Goal: Information Seeking & Learning: Learn about a topic

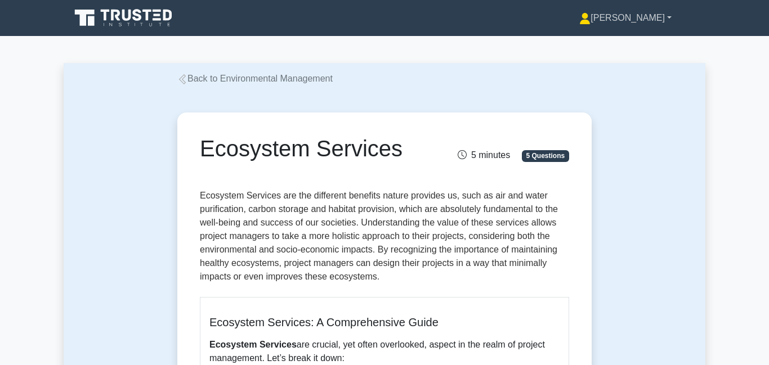
click at [652, 19] on link "[PERSON_NAME]" at bounding box center [625, 18] width 146 height 23
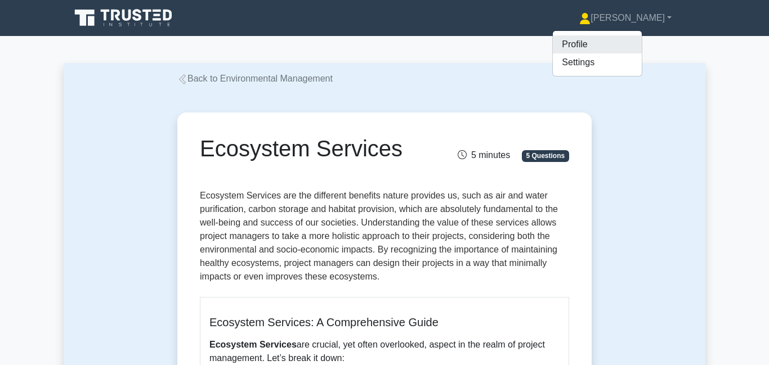
click at [638, 40] on link "Profile" at bounding box center [597, 44] width 89 height 18
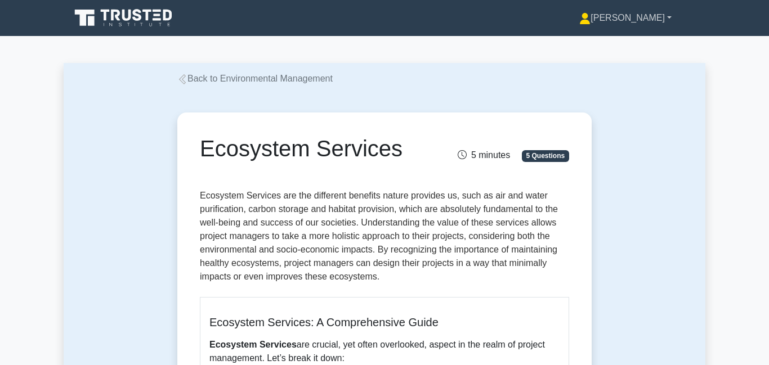
click at [649, 20] on link "[PERSON_NAME]" at bounding box center [625, 18] width 146 height 23
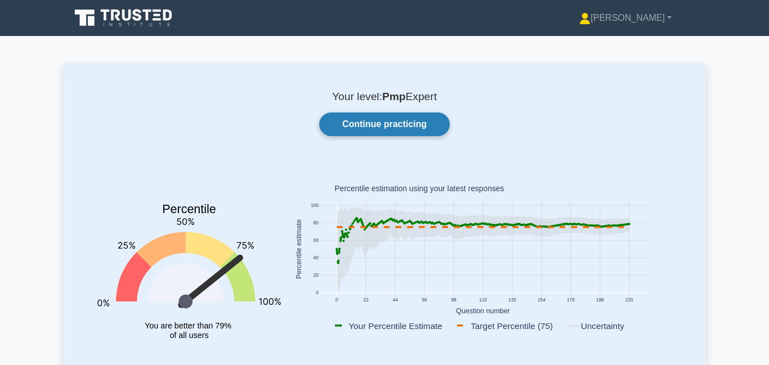
click at [357, 128] on link "Continue practicing" at bounding box center [384, 125] width 131 height 24
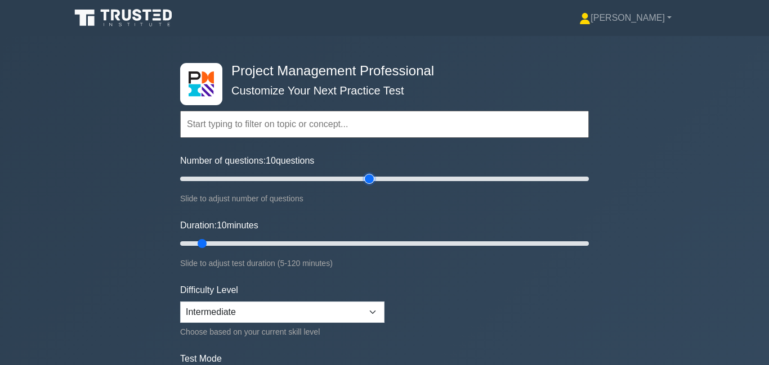
click at [370, 177] on input "Number of questions: 10 questions" at bounding box center [384, 179] width 408 height 14
click at [342, 178] on input "Number of questions: 80 questions" at bounding box center [384, 179] width 408 height 14
click at [325, 181] on input "Number of questions: 80 questions" at bounding box center [384, 179] width 408 height 14
click at [304, 177] on input "Number of questions: 75 questions" at bounding box center [384, 179] width 408 height 14
drag, startPoint x: 307, startPoint y: 177, endPoint x: 315, endPoint y: 179, distance: 8.7
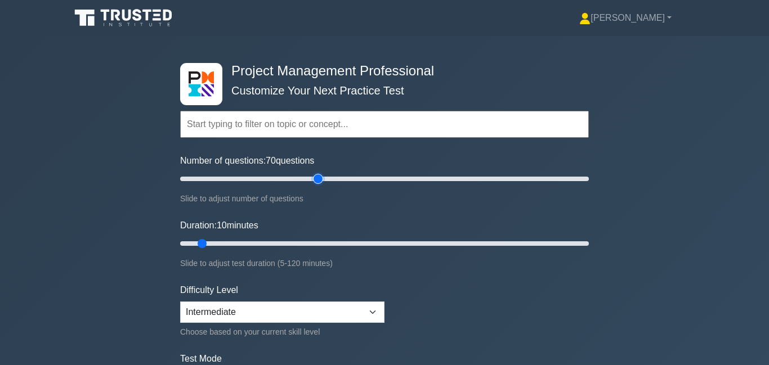
type input "70"
click at [315, 179] on input "Number of questions: 70 questions" at bounding box center [384, 179] width 408 height 14
type input "80"
click at [443, 244] on input "Duration: 80 minutes" at bounding box center [384, 244] width 408 height 14
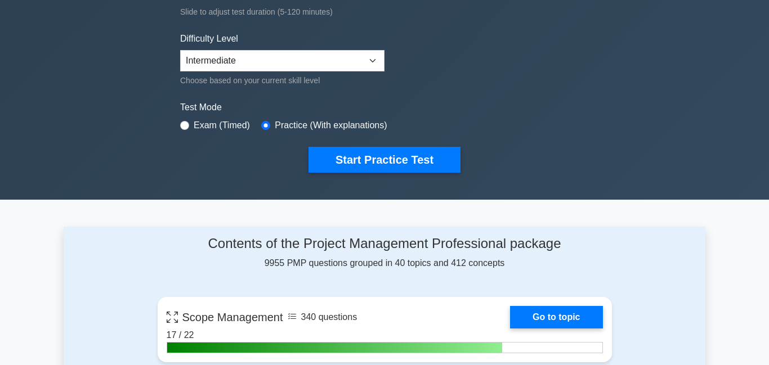
click at [192, 128] on div "Exam (Timed)" at bounding box center [215, 126] width 70 height 14
click at [183, 126] on input "radio" at bounding box center [184, 125] width 9 height 9
radio input "true"
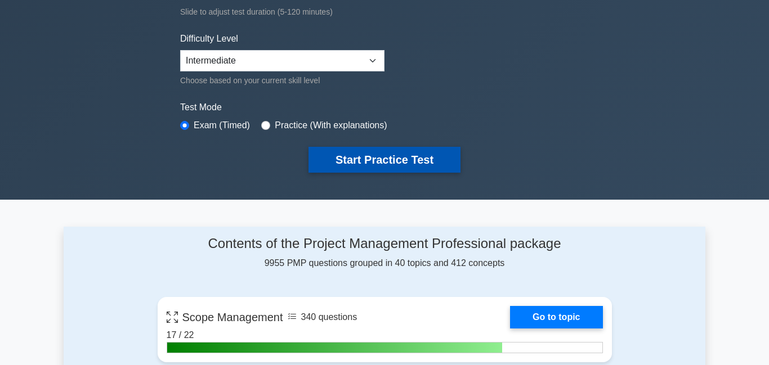
click at [365, 165] on button "Start Practice Test" at bounding box center [384, 160] width 152 height 26
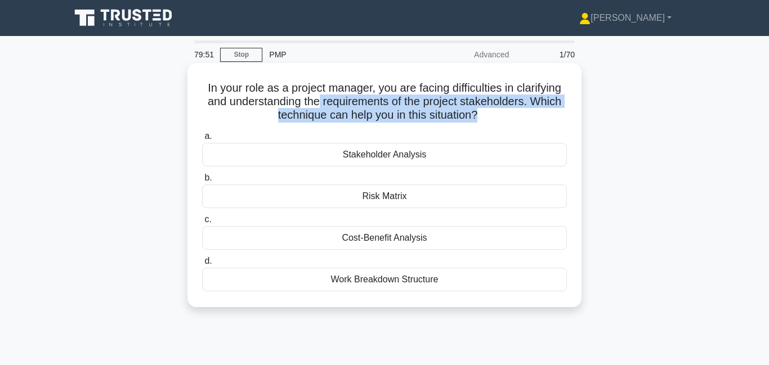
drag, startPoint x: 317, startPoint y: 106, endPoint x: 477, endPoint y: 114, distance: 160.6
click at [477, 114] on h5 "In your role as a project manager, you are facing difficulties in clarifying an…" at bounding box center [384, 102] width 367 height 42
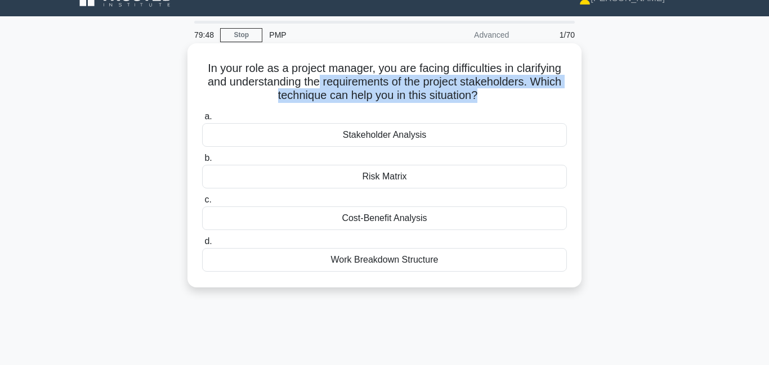
scroll to position [20, 0]
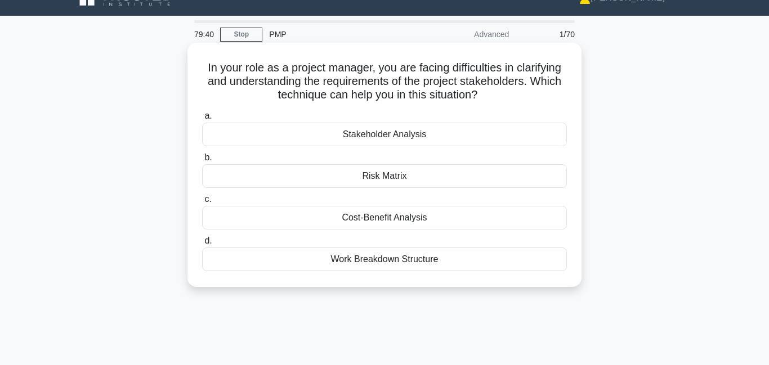
click at [398, 138] on div "Stakeholder Analysis" at bounding box center [384, 135] width 365 height 24
click at [202, 120] on input "a. Stakeholder Analysis" at bounding box center [202, 116] width 0 height 7
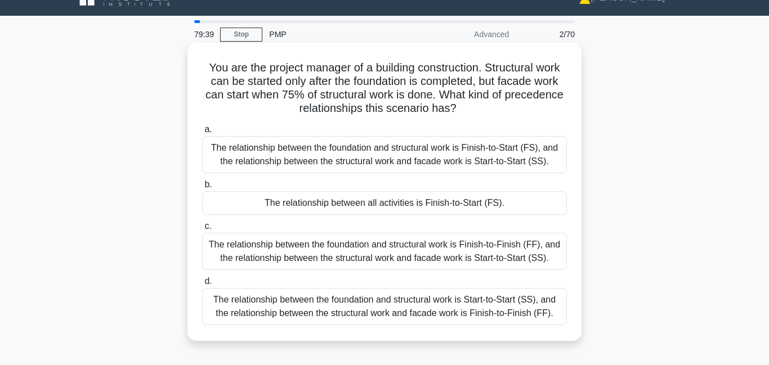
scroll to position [0, 0]
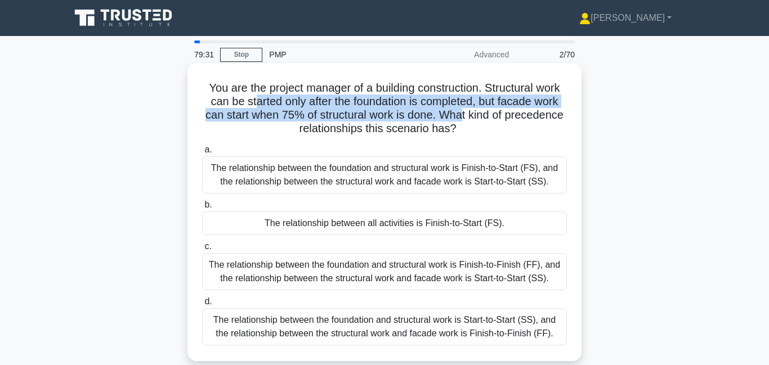
drag, startPoint x: 255, startPoint y: 102, endPoint x: 464, endPoint y: 112, distance: 209.0
click at [464, 111] on h5 "You are the project manager of a building construction. Structural work can be …" at bounding box center [384, 108] width 367 height 55
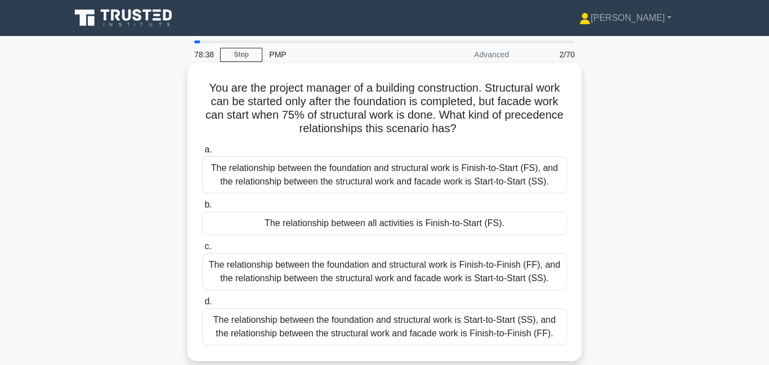
click at [378, 225] on div "The relationship between all activities is Finish-to-Start (FS)." at bounding box center [384, 224] width 365 height 24
click at [202, 209] on input "b. The relationship between all activities is Finish-to-Start (FS)." at bounding box center [202, 204] width 0 height 7
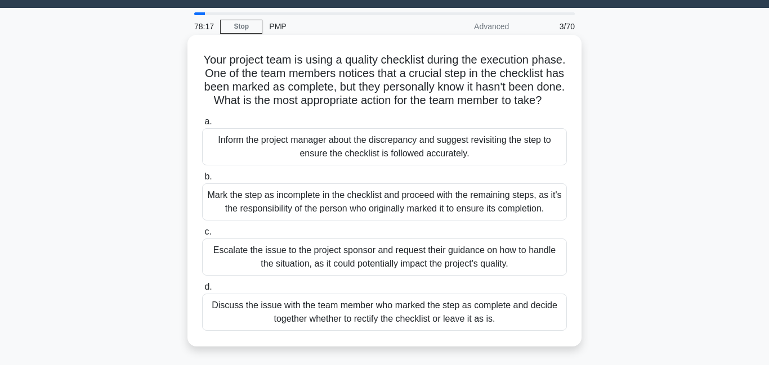
scroll to position [46, 0]
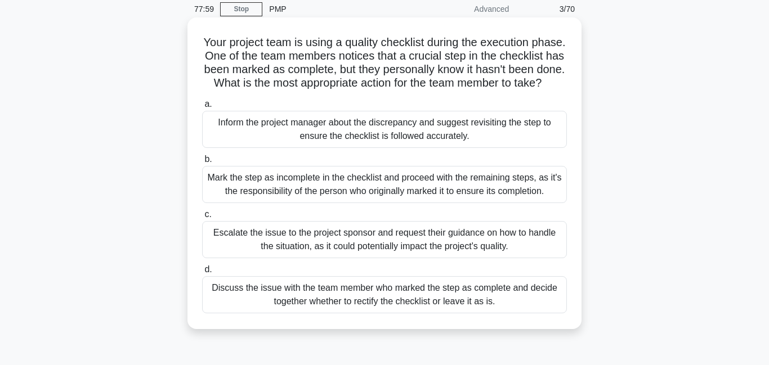
click at [378, 137] on div "Inform the project manager about the discrepancy and suggest revisiting the ste…" at bounding box center [384, 129] width 365 height 37
click at [202, 108] on input "a. Inform the project manager about the discrepancy and suggest revisiting the …" at bounding box center [202, 104] width 0 height 7
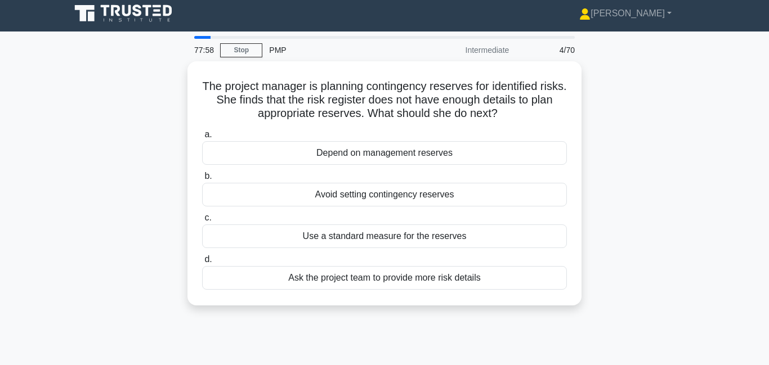
scroll to position [0, 0]
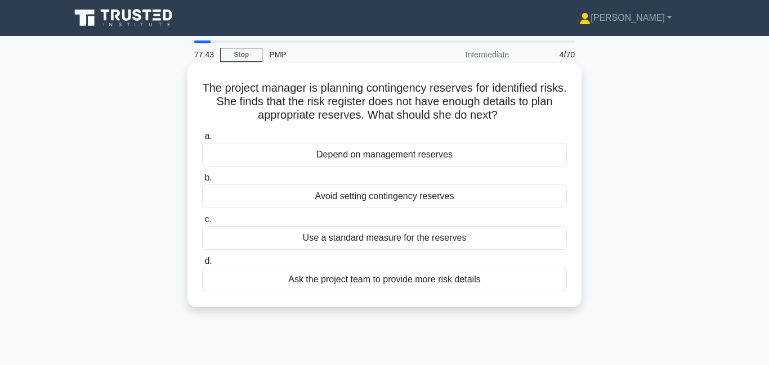
click at [375, 282] on div "Ask the project team to provide more risk details" at bounding box center [384, 280] width 365 height 24
click at [202, 265] on input "d. Ask the project team to provide more risk details" at bounding box center [202, 261] width 0 height 7
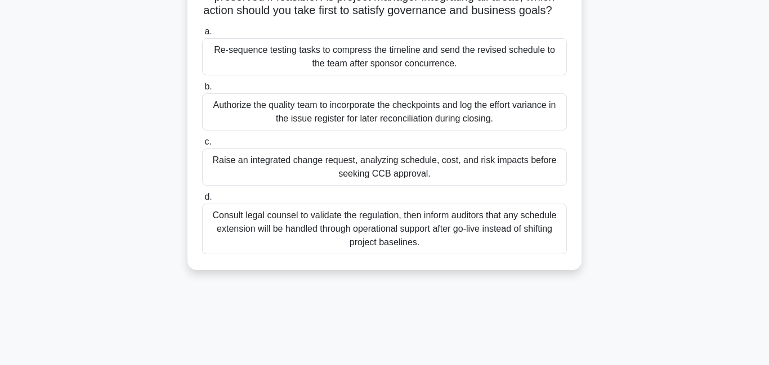
scroll to position [132, 0]
click at [439, 166] on div "Raise an integrated change request, analyzing schedule, cost, and risk impacts …" at bounding box center [384, 166] width 365 height 37
click at [202, 145] on input "c. Raise an integrated change request, analyzing schedule, cost, and risk impac…" at bounding box center [202, 141] width 0 height 7
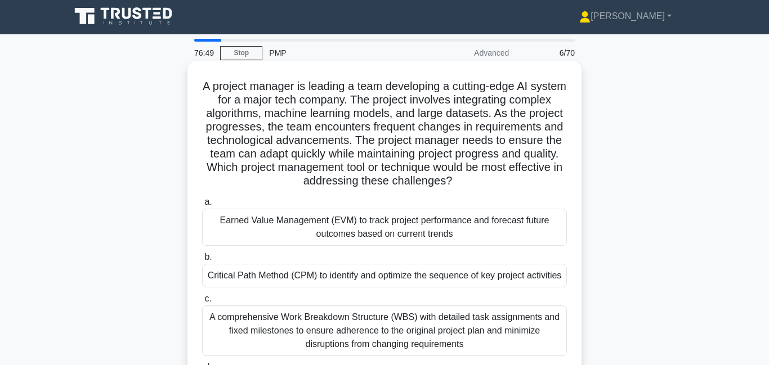
scroll to position [0, 0]
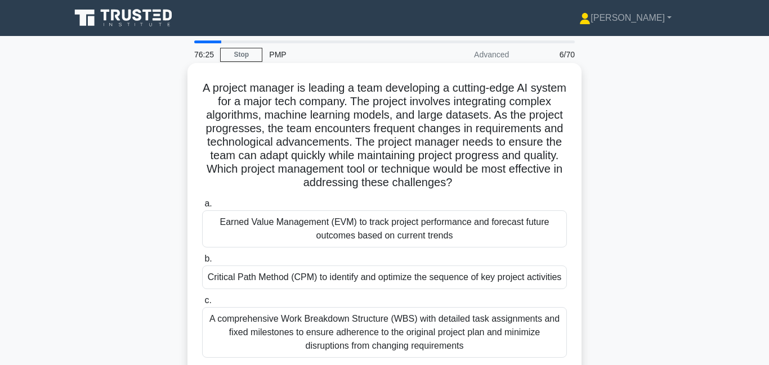
drag, startPoint x: 351, startPoint y: 130, endPoint x: 482, endPoint y: 184, distance: 141.3
click at [482, 184] on h5 "A project manager is leading a team developing a cutting-edge AI system for a m…" at bounding box center [384, 135] width 367 height 109
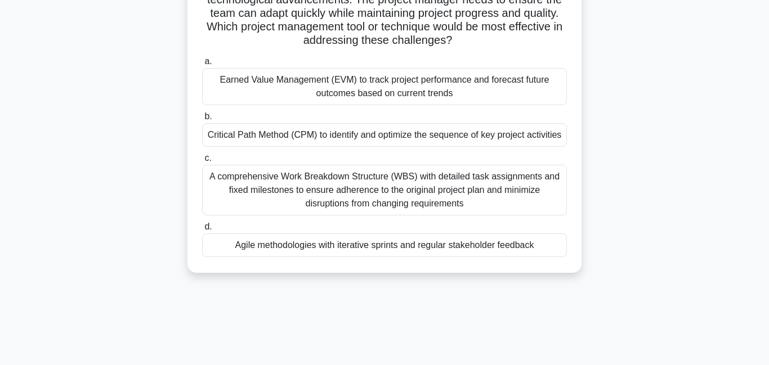
scroll to position [143, 0]
click at [393, 245] on div "Agile methodologies with iterative sprints and regular stakeholder feedback" at bounding box center [384, 245] width 365 height 24
click at [202, 230] on input "d. Agile methodologies with iterative sprints and regular stakeholder feedback" at bounding box center [202, 226] width 0 height 7
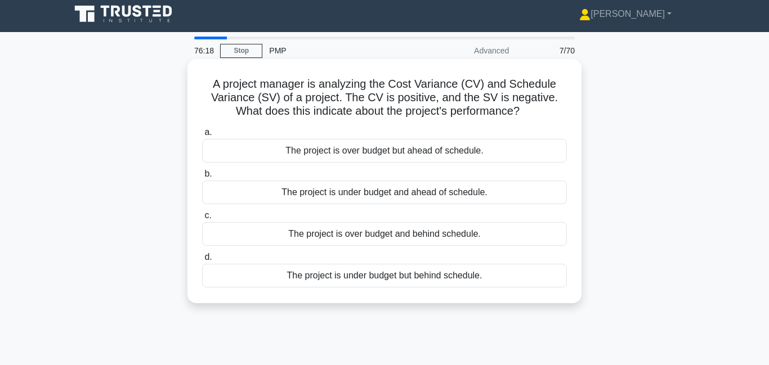
scroll to position [0, 0]
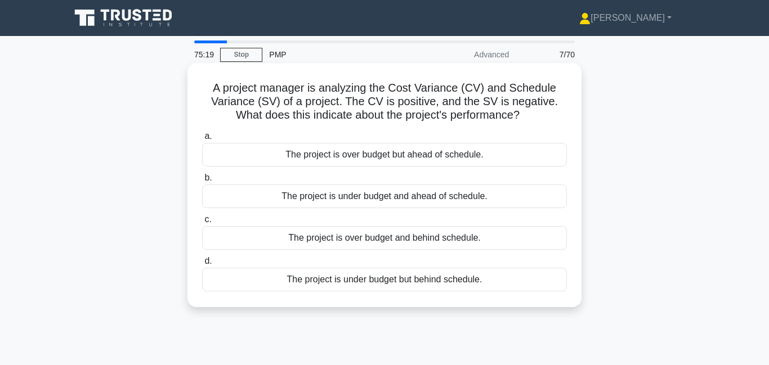
click at [383, 282] on div "The project is under budget but behind schedule." at bounding box center [384, 280] width 365 height 24
click at [202, 265] on input "d. The project is under budget but behind schedule." at bounding box center [202, 261] width 0 height 7
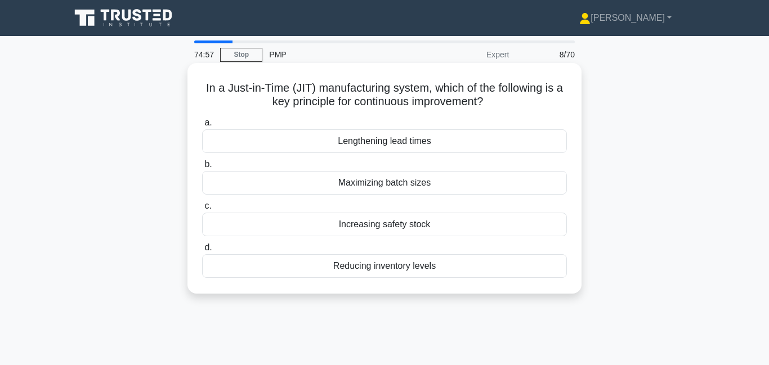
click at [388, 189] on div "Maximizing batch sizes" at bounding box center [384, 183] width 365 height 24
click at [202, 168] on input "b. Maximizing batch sizes" at bounding box center [202, 164] width 0 height 7
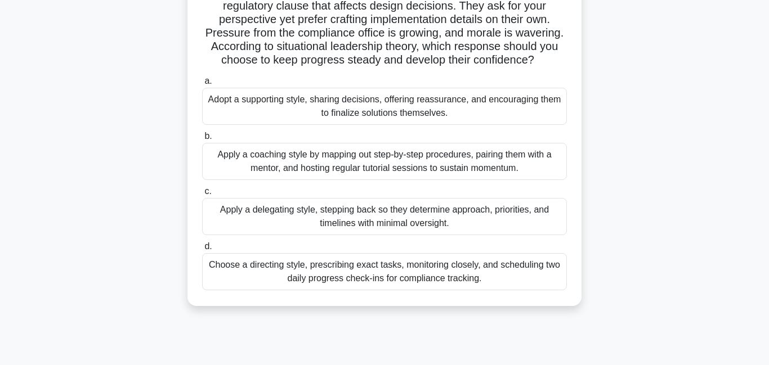
scroll to position [110, 0]
click at [480, 116] on div "Adopt a supporting style, sharing decisions, offering reassurance, and encourag…" at bounding box center [384, 105] width 365 height 37
click at [202, 84] on input "a. Adopt a supporting style, sharing decisions, offering reassurance, and encou…" at bounding box center [202, 80] width 0 height 7
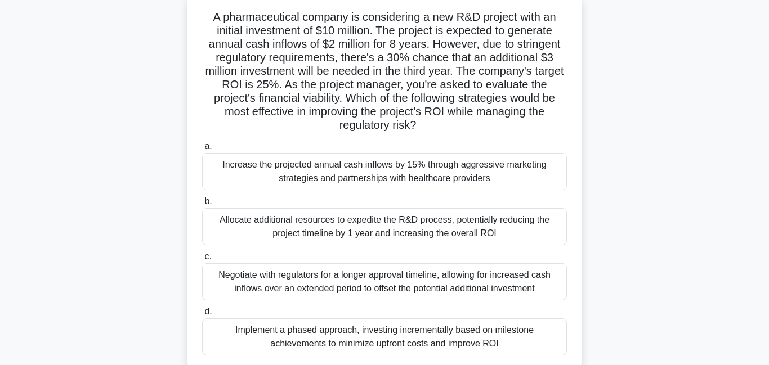
scroll to position [62, 0]
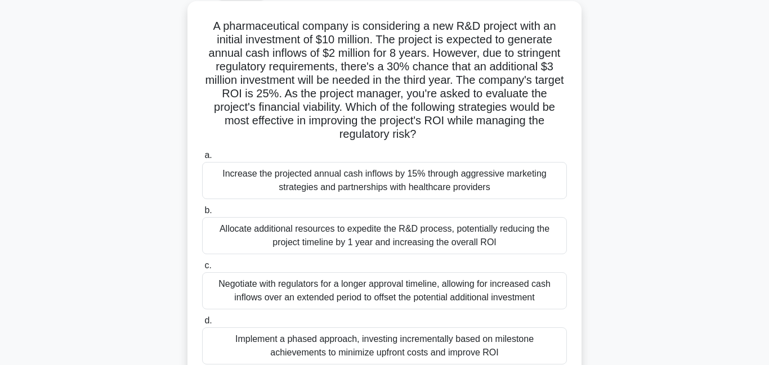
drag, startPoint x: 367, startPoint y: 105, endPoint x: 419, endPoint y: 143, distance: 64.4
click at [419, 143] on div "A pharmaceutical company is considering a new R&D project with an initial inves…" at bounding box center [384, 191] width 385 height 370
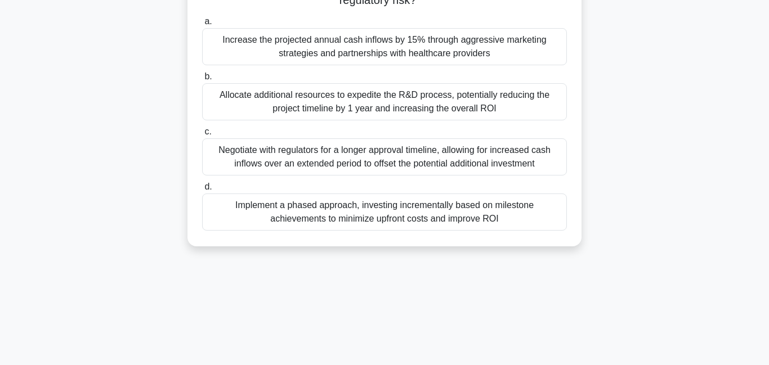
scroll to position [201, 0]
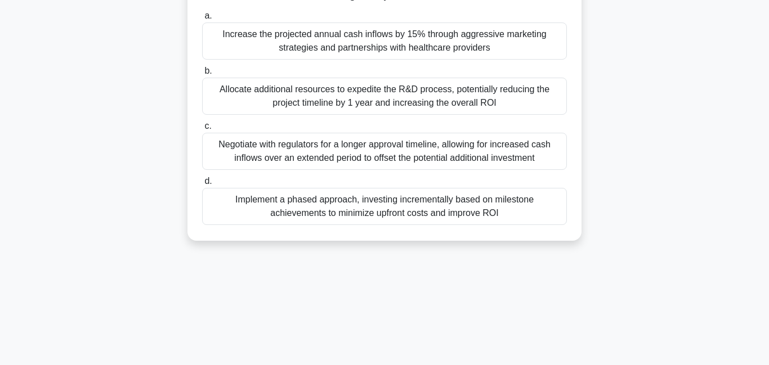
click at [388, 213] on div "Implement a phased approach, investing incrementally based on milestone achieve…" at bounding box center [384, 206] width 365 height 37
click at [202, 185] on input "d. Implement a phased approach, investing incrementally based on milestone achi…" at bounding box center [202, 181] width 0 height 7
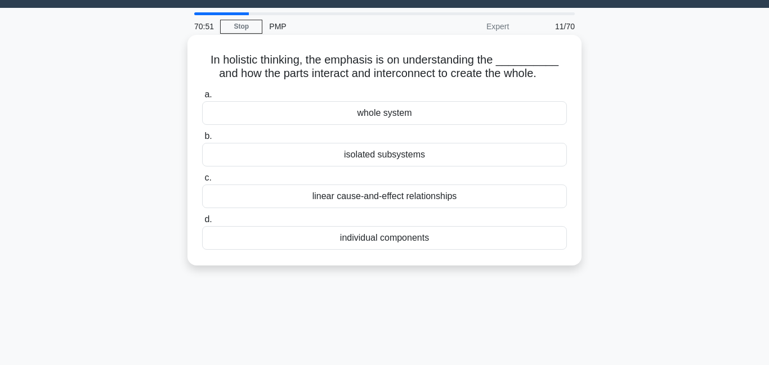
scroll to position [0, 0]
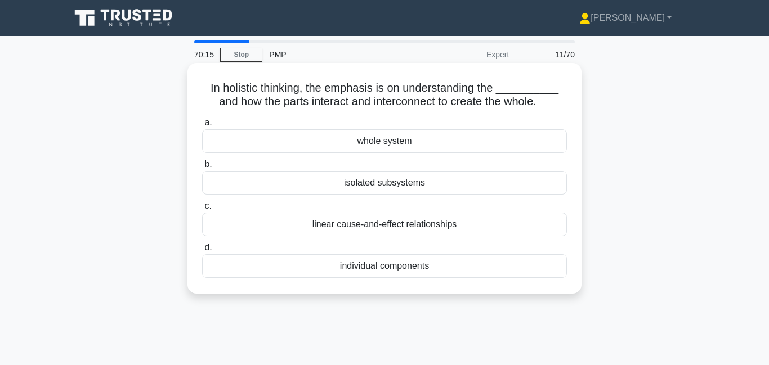
click at [362, 270] on div "individual components" at bounding box center [384, 266] width 365 height 24
click at [202, 252] on input "d. individual components" at bounding box center [202, 247] width 0 height 7
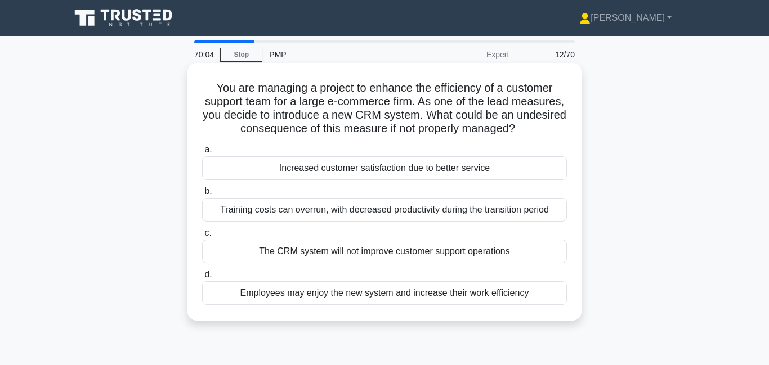
drag, startPoint x: 261, startPoint y: 114, endPoint x: 534, endPoint y: 134, distance: 273.6
click at [534, 134] on h5 "You are managing a project to enhance the efficiency of a customer support team…" at bounding box center [384, 108] width 367 height 55
click at [348, 212] on div "Training costs can overrun, with decreased productivity during the transition p…" at bounding box center [384, 210] width 365 height 24
click at [202, 195] on input "b. Training costs can overrun, with decreased productivity during the transitio…" at bounding box center [202, 191] width 0 height 7
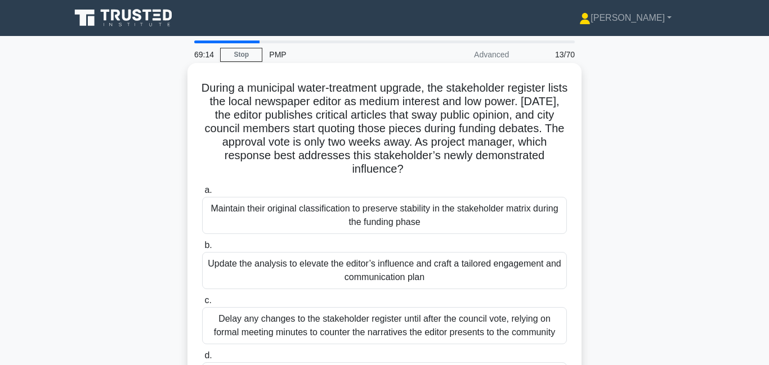
drag, startPoint x: 271, startPoint y: 147, endPoint x: 455, endPoint y: 169, distance: 184.7
click at [455, 169] on h5 "During a municipal water-treatment upgrade, the stakeholder register lists the …" at bounding box center [384, 129] width 367 height 96
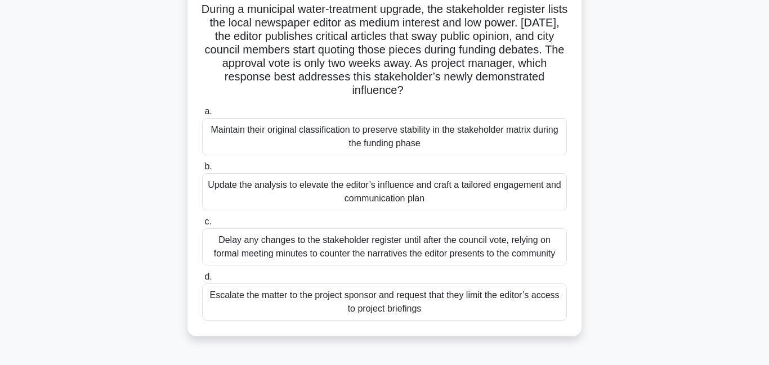
scroll to position [85, 0]
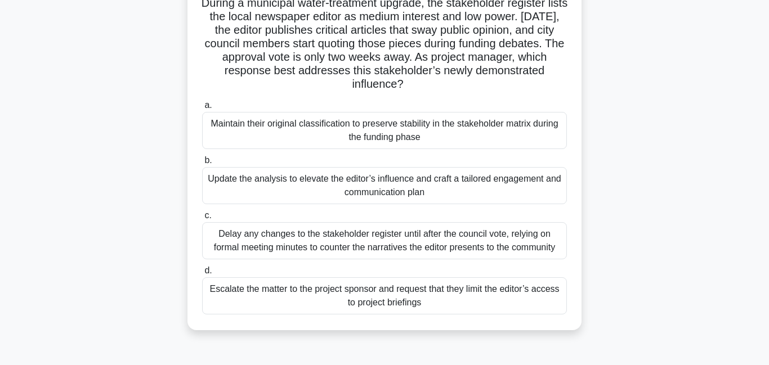
click at [293, 194] on div "Update the analysis to elevate the editor’s influence and craft a tailored enga…" at bounding box center [384, 185] width 365 height 37
click at [202, 164] on input "b. Update the analysis to elevate the editor’s influence and craft a tailored e…" at bounding box center [202, 160] width 0 height 7
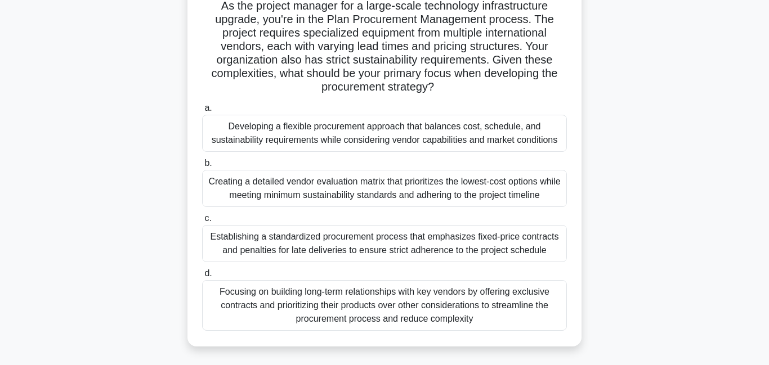
scroll to position [0, 0]
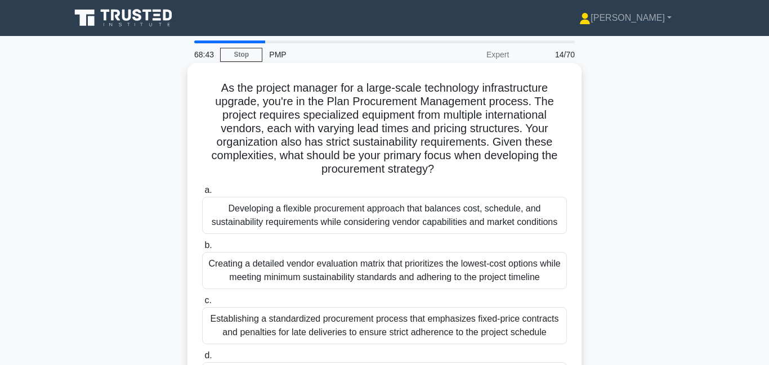
drag, startPoint x: 366, startPoint y: 111, endPoint x: 504, endPoint y: 177, distance: 153.3
click at [504, 177] on div "As the project manager for a large-scale technology infrastructure upgrade, you…" at bounding box center [384, 246] width 385 height 357
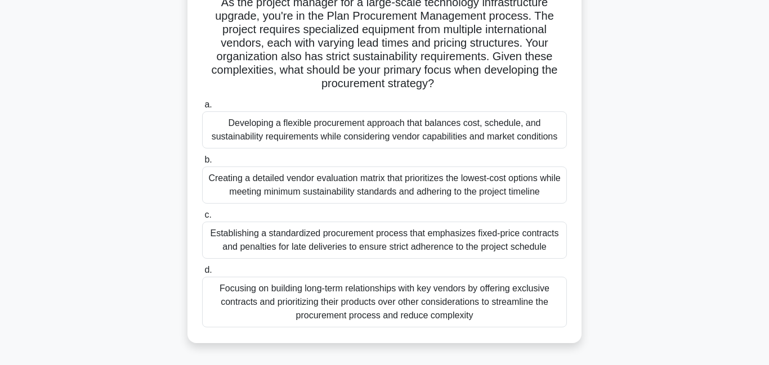
scroll to position [91, 0]
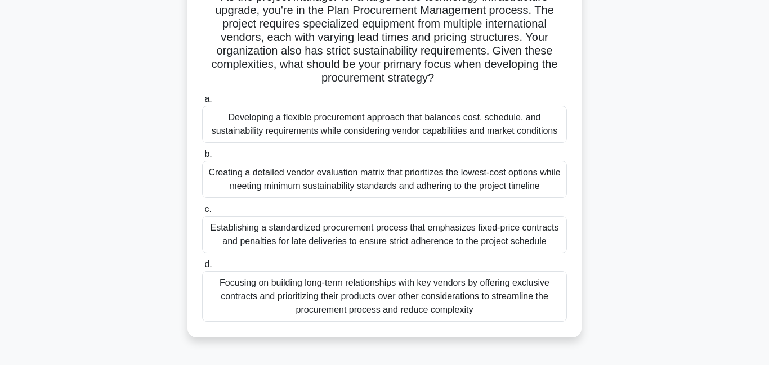
click at [332, 131] on div "Developing a flexible procurement approach that balances cost, schedule, and su…" at bounding box center [384, 124] width 365 height 37
click at [202, 103] on input "a. Developing a flexible procurement approach that balances cost, schedule, and…" at bounding box center [202, 99] width 0 height 7
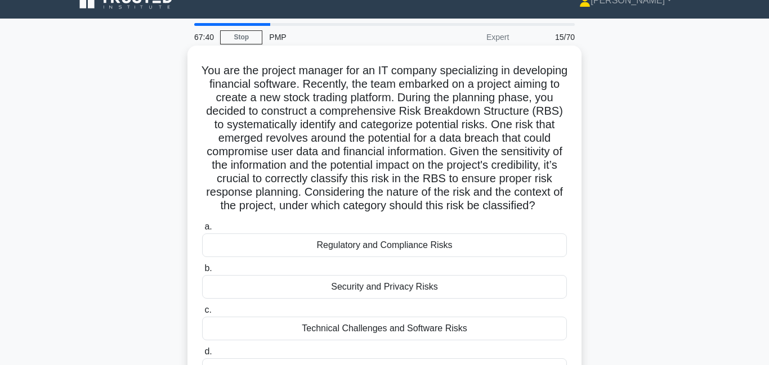
scroll to position [24, 0]
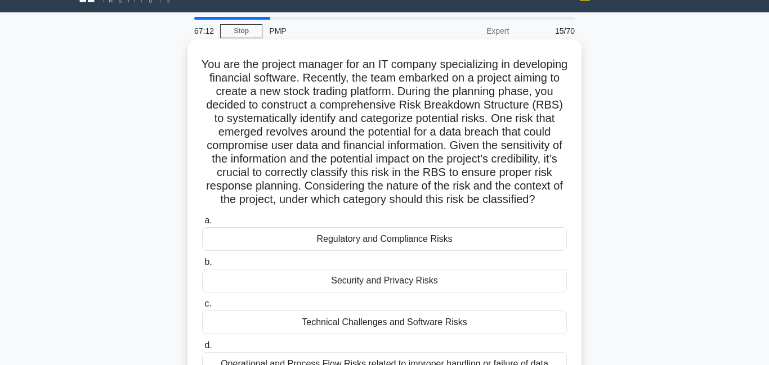
drag, startPoint x: 256, startPoint y: 175, endPoint x: 543, endPoint y: 200, distance: 288.0
click at [543, 200] on h5 "You are the project manager for an IT company specializing in developing financ…" at bounding box center [384, 132] width 367 height 150
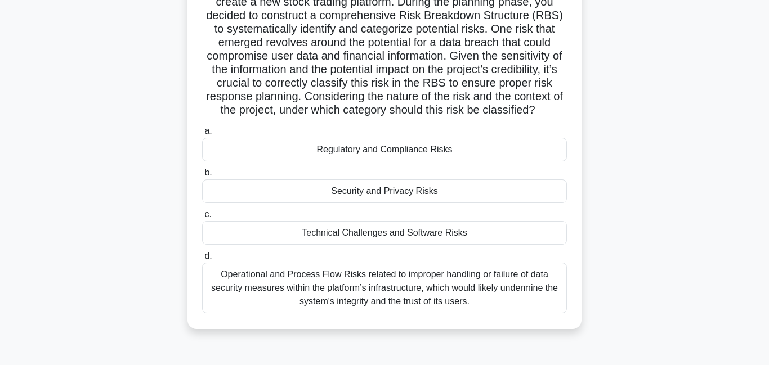
scroll to position [114, 0]
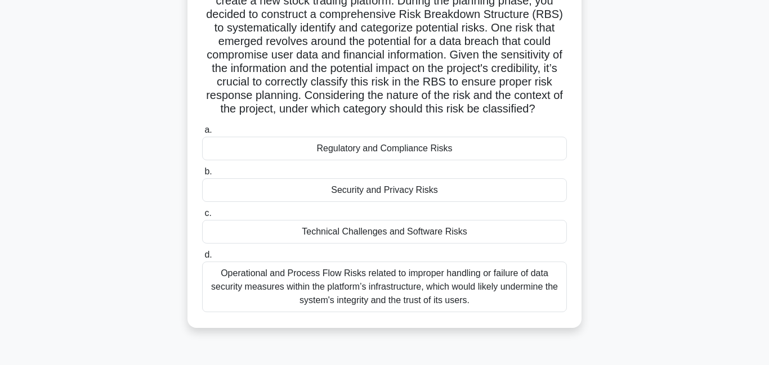
click at [366, 192] on div "Security and Privacy Risks" at bounding box center [384, 190] width 365 height 24
click at [202, 176] on input "b. Security and Privacy Risks" at bounding box center [202, 171] width 0 height 7
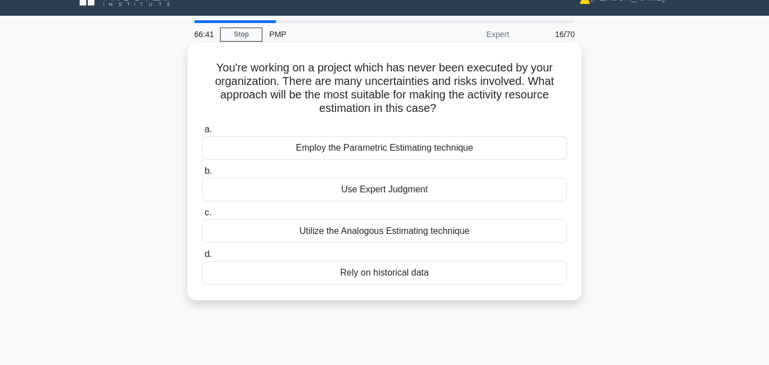
scroll to position [31, 0]
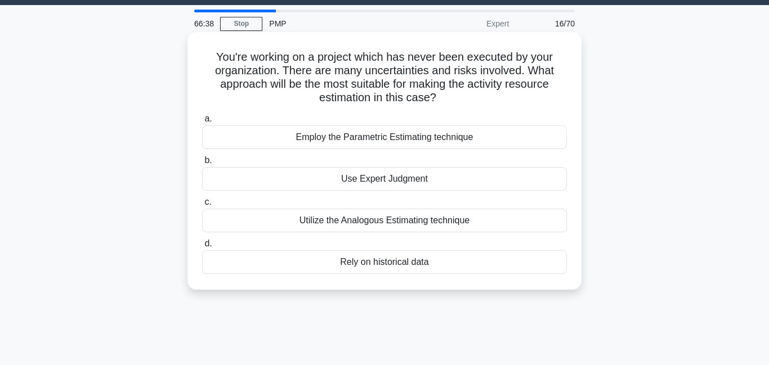
click at [366, 181] on div "Use Expert Judgment" at bounding box center [384, 179] width 365 height 24
click at [202, 164] on input "b. Use Expert Judgment" at bounding box center [202, 160] width 0 height 7
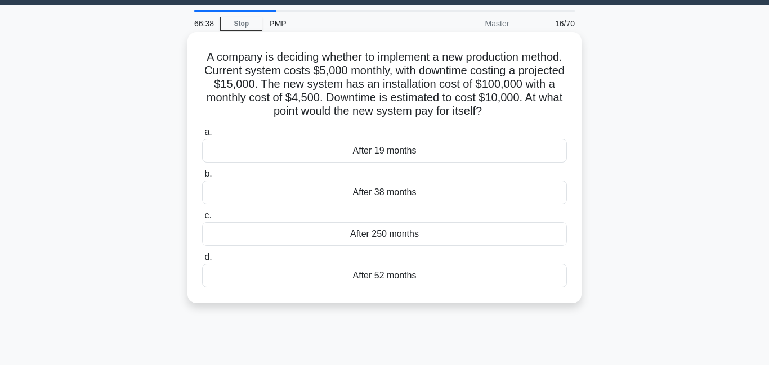
scroll to position [0, 0]
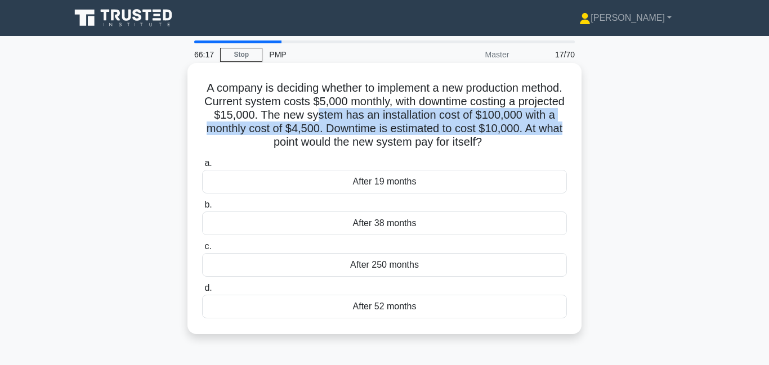
drag, startPoint x: 320, startPoint y: 120, endPoint x: 564, endPoint y: 132, distance: 245.0
click at [564, 132] on h5 "A company is deciding whether to implement a new production method. Current sys…" at bounding box center [384, 115] width 367 height 69
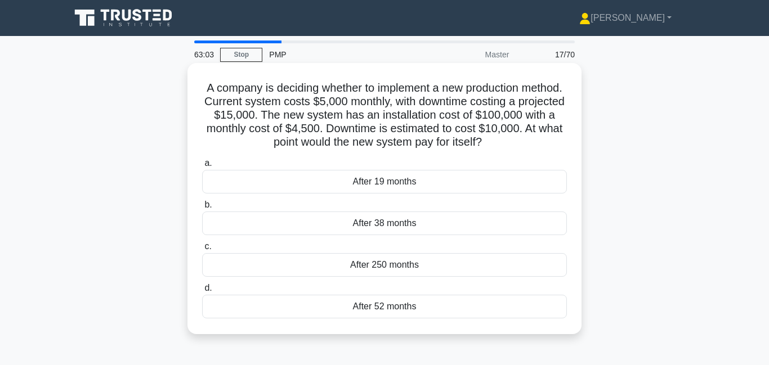
click at [352, 264] on div "After 250 months" at bounding box center [384, 265] width 365 height 24
click at [202, 250] on input "c. After 250 months" at bounding box center [202, 246] width 0 height 7
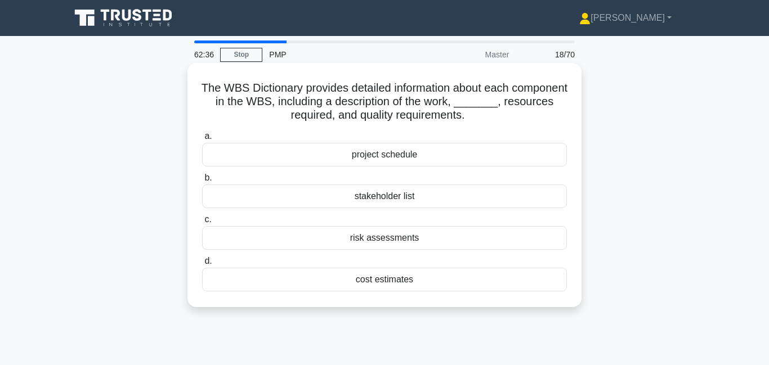
click at [401, 281] on div "cost estimates" at bounding box center [384, 280] width 365 height 24
click at [202, 265] on input "d. cost estimates" at bounding box center [202, 261] width 0 height 7
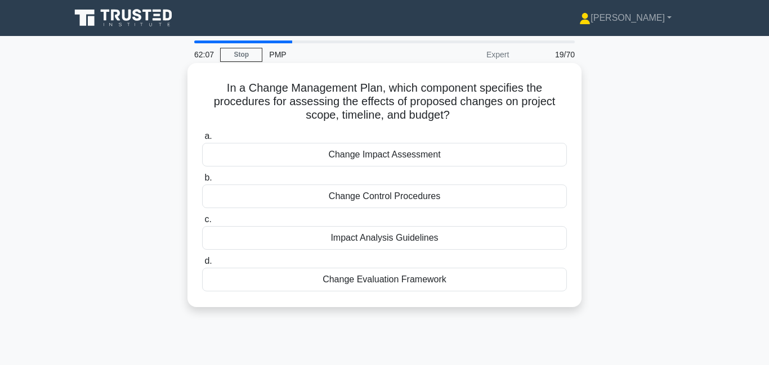
click at [434, 157] on div "Change Impact Assessment" at bounding box center [384, 155] width 365 height 24
click at [202, 140] on input "a. Change Impact Assessment" at bounding box center [202, 136] width 0 height 7
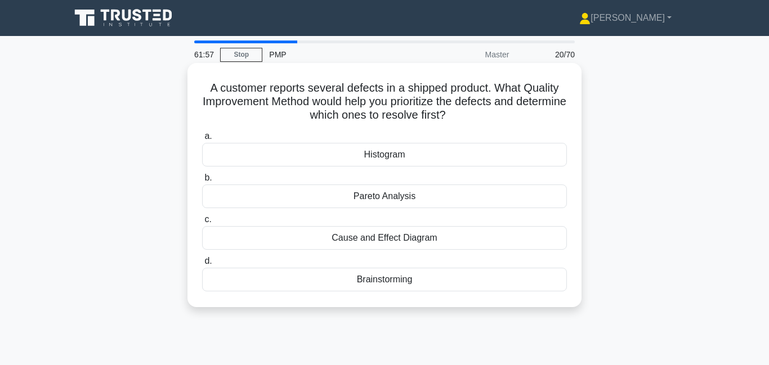
drag, startPoint x: 283, startPoint y: 84, endPoint x: 447, endPoint y: 118, distance: 167.7
click at [447, 118] on h5 "A customer reports several defects in a shipped product. What Quality Improveme…" at bounding box center [384, 102] width 367 height 42
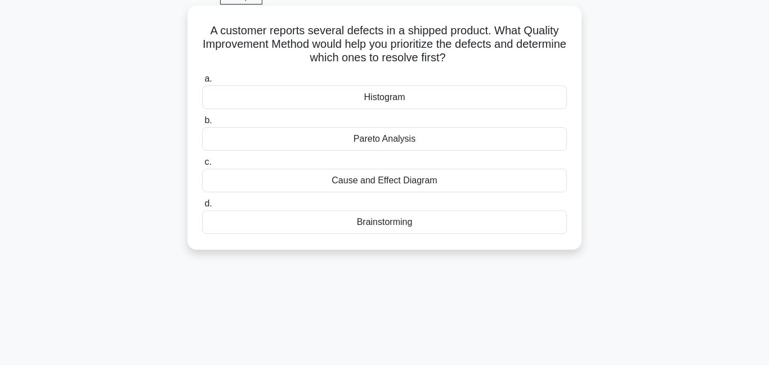
scroll to position [65, 0]
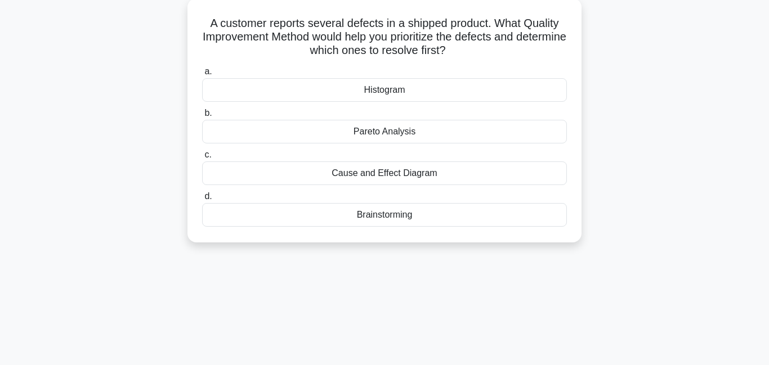
click at [420, 88] on div "Histogram" at bounding box center [384, 90] width 365 height 24
click at [202, 75] on input "a. Histogram" at bounding box center [202, 71] width 0 height 7
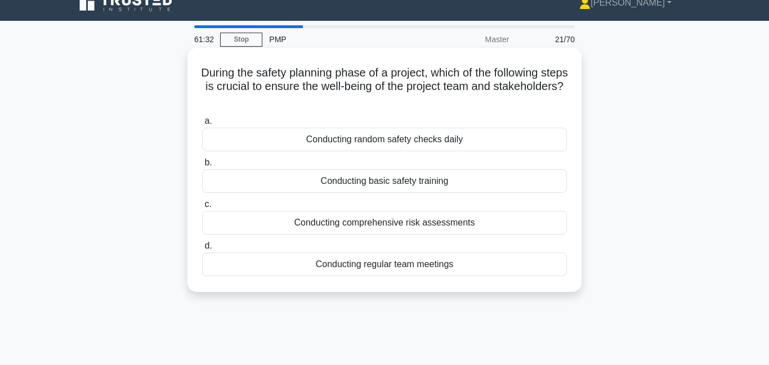
scroll to position [16, 0]
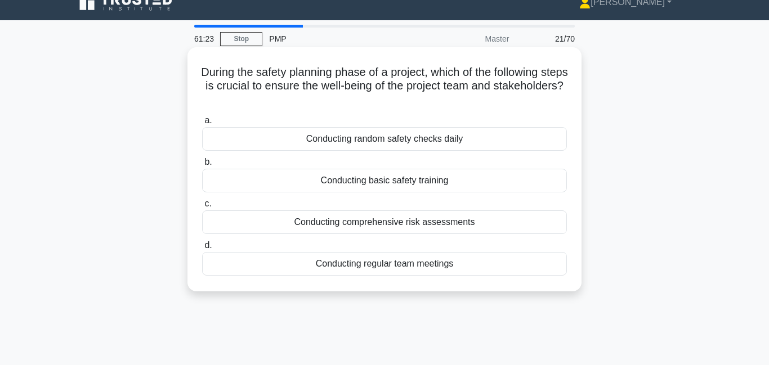
click at [428, 221] on div "Conducting comprehensive risk assessments" at bounding box center [384, 222] width 365 height 24
click at [202, 208] on input "c. Conducting comprehensive risk assessments" at bounding box center [202, 203] width 0 height 7
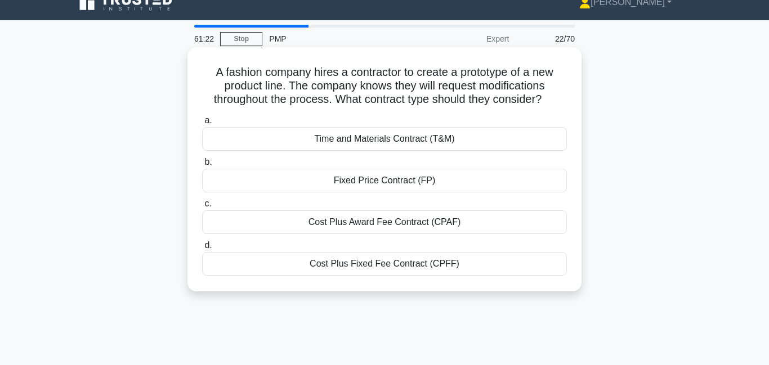
scroll to position [0, 0]
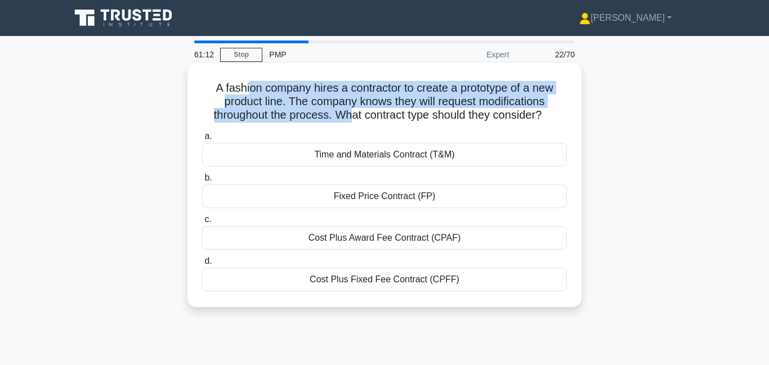
drag, startPoint x: 250, startPoint y: 89, endPoint x: 349, endPoint y: 116, distance: 102.8
click at [349, 116] on h5 "A fashion company hires a contractor to create a prototype of a new product lin…" at bounding box center [384, 102] width 367 height 42
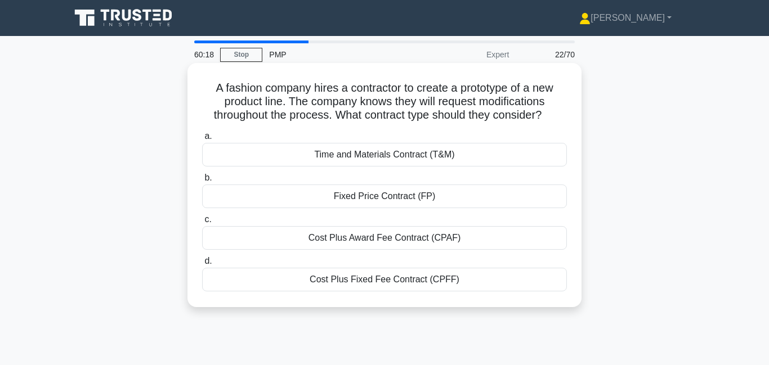
click at [403, 285] on div "Cost Plus Fixed Fee Contract (CPFF)" at bounding box center [384, 280] width 365 height 24
click at [202, 265] on input "d. Cost Plus Fixed Fee Contract (CPFF)" at bounding box center [202, 261] width 0 height 7
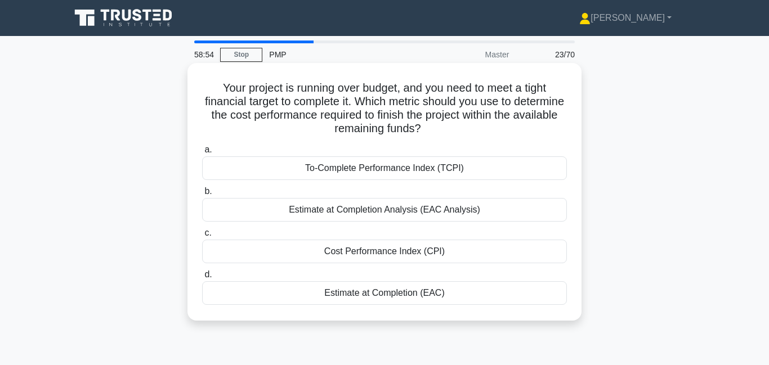
click at [382, 172] on div "To-Complete Performance Index (TCPI)" at bounding box center [384, 168] width 365 height 24
click at [202, 154] on input "a. To-Complete Performance Index (TCPI)" at bounding box center [202, 149] width 0 height 7
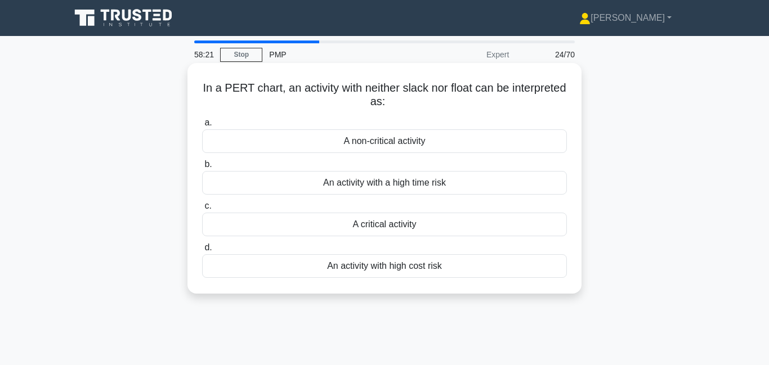
click at [367, 192] on div "An activity with a high time risk" at bounding box center [384, 183] width 365 height 24
click at [202, 168] on input "b. An activity with a high time risk" at bounding box center [202, 164] width 0 height 7
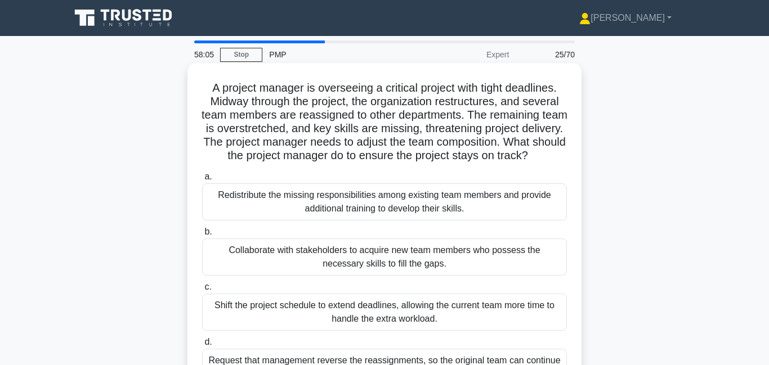
drag, startPoint x: 289, startPoint y: 120, endPoint x: 535, endPoint y: 156, distance: 248.4
click at [535, 156] on h5 "A project manager is overseeing a critical project with tight deadlines. Midway…" at bounding box center [384, 122] width 367 height 82
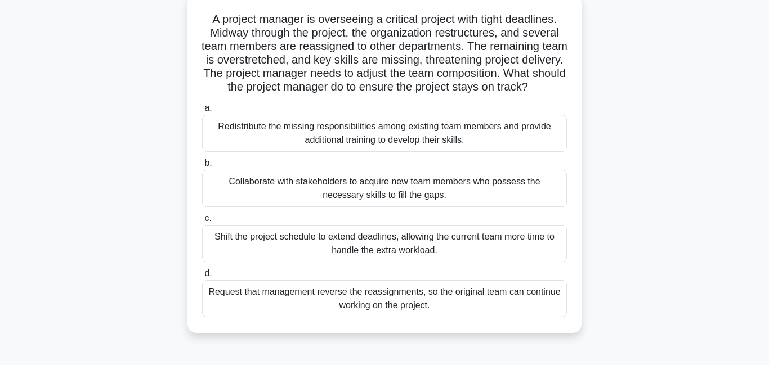
scroll to position [69, 0]
click at [307, 136] on div "Redistribute the missing responsibilities among existing team members and provi…" at bounding box center [384, 132] width 365 height 37
click at [202, 111] on input "a. Redistribute the missing responsibilities among existing team members and pr…" at bounding box center [202, 107] width 0 height 7
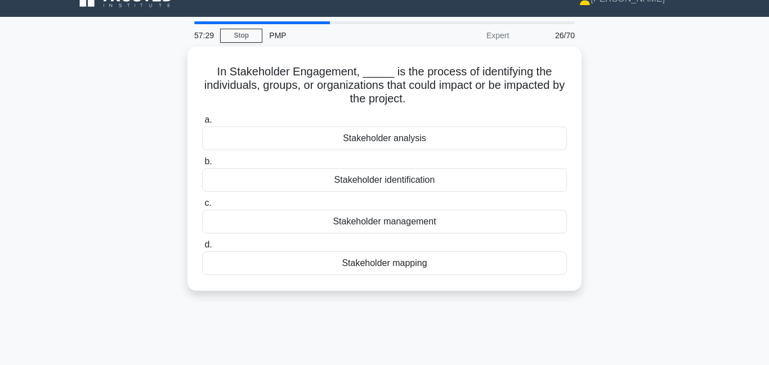
scroll to position [0, 0]
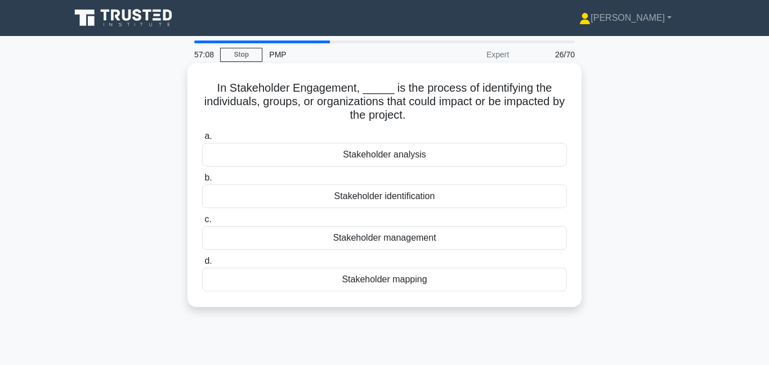
click at [330, 199] on div "Stakeholder identification" at bounding box center [384, 197] width 365 height 24
click at [202, 182] on input "b. Stakeholder identification" at bounding box center [202, 177] width 0 height 7
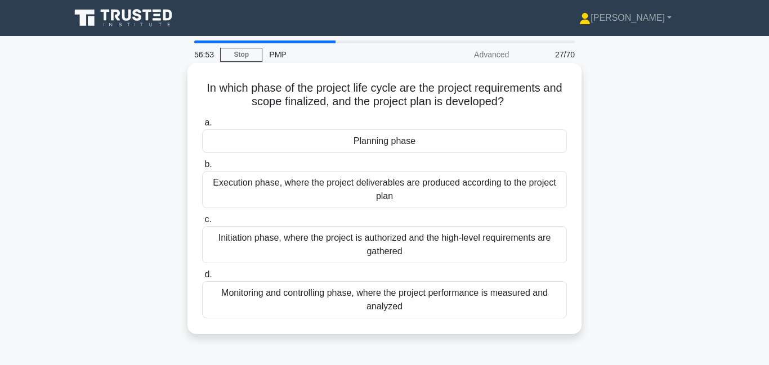
click at [327, 151] on div "Planning phase" at bounding box center [384, 141] width 365 height 24
click at [202, 127] on input "a. Planning phase" at bounding box center [202, 122] width 0 height 7
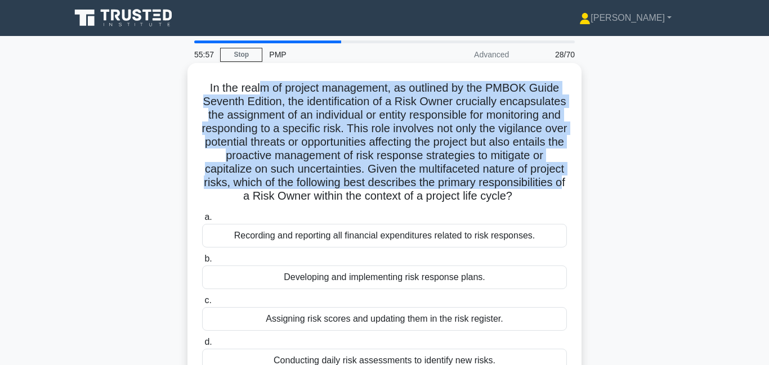
drag, startPoint x: 263, startPoint y: 89, endPoint x: 560, endPoint y: 180, distance: 311.3
click at [560, 180] on h5 "In the realm of project management, as outlined by the PMBOK Guide Seventh Edit…" at bounding box center [384, 142] width 367 height 123
click at [281, 116] on h5 "In the realm of project management, as outlined by the PMBOK Guide Seventh Edit…" at bounding box center [384, 142] width 367 height 123
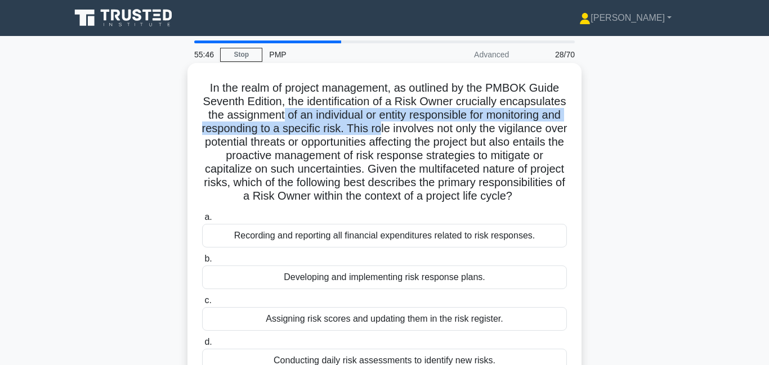
drag, startPoint x: 281, startPoint y: 116, endPoint x: 381, endPoint y: 123, distance: 100.3
click at [381, 123] on h5 "In the realm of project management, as outlined by the PMBOK Guide Seventh Edit…" at bounding box center [384, 142] width 367 height 123
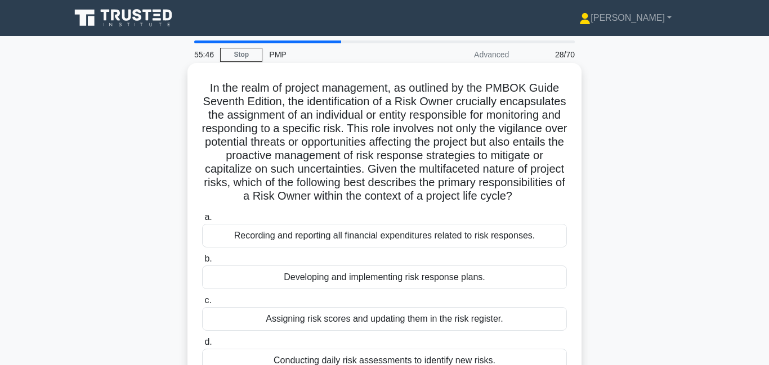
click at [411, 130] on h5 "In the realm of project management, as outlined by the PMBOK Guide Seventh Edit…" at bounding box center [384, 142] width 367 height 123
drag, startPoint x: 357, startPoint y: 125, endPoint x: 556, endPoint y: 201, distance: 212.5
click at [556, 201] on h5 "In the realm of project management, as outlined by the PMBOK Guide Seventh Edit…" at bounding box center [384, 142] width 367 height 123
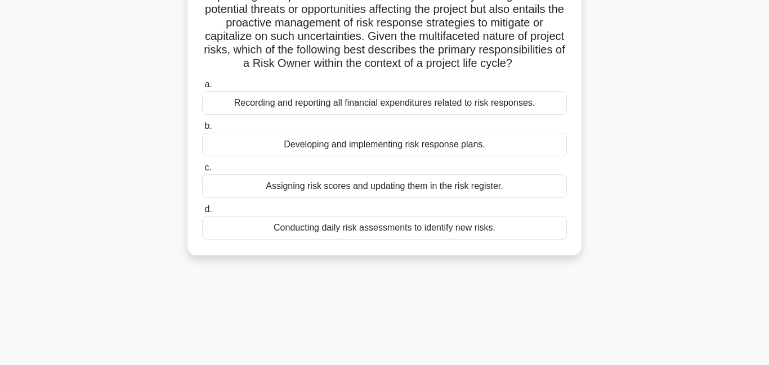
scroll to position [133, 0]
click at [467, 149] on div "Developing and implementing risk response plans." at bounding box center [384, 144] width 365 height 24
click at [202, 129] on input "b. Developing and implementing risk response plans." at bounding box center [202, 125] width 0 height 7
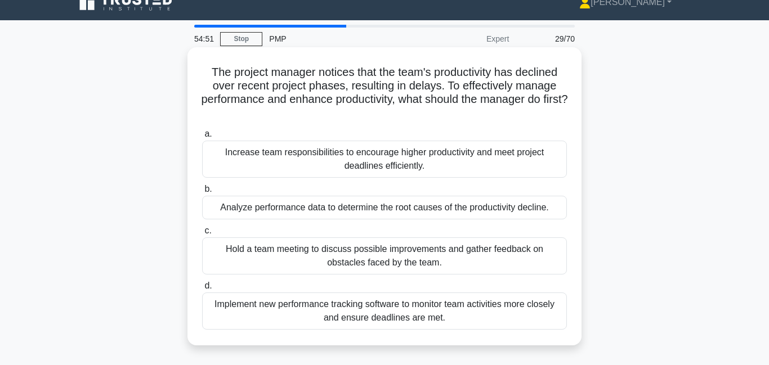
scroll to position [26, 0]
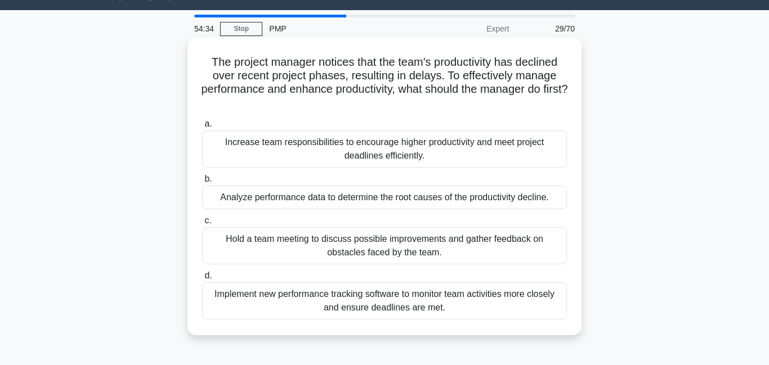
click at [265, 197] on div "Analyze performance data to determine the root causes of the productivity decli…" at bounding box center [384, 198] width 365 height 24
click at [202, 183] on input "b. Analyze performance data to determine the root causes of the productivity de…" at bounding box center [202, 179] width 0 height 7
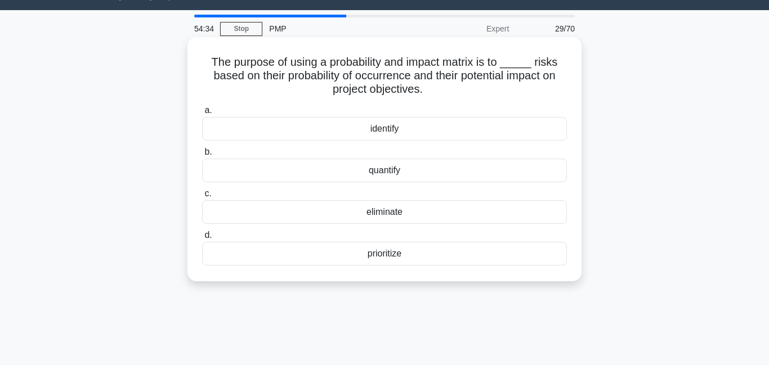
scroll to position [0, 0]
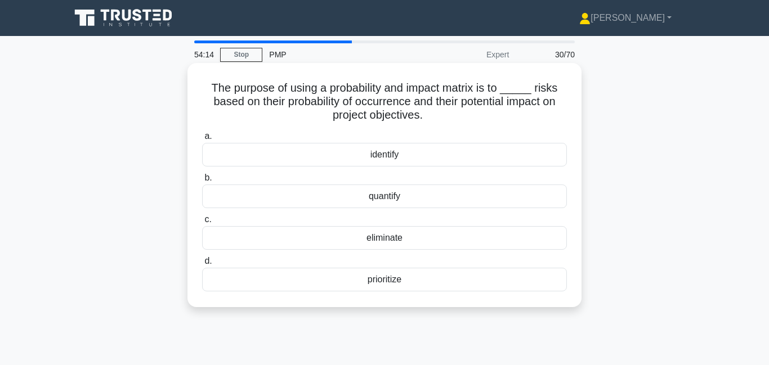
click at [362, 281] on div "prioritize" at bounding box center [384, 280] width 365 height 24
click at [202, 265] on input "d. prioritize" at bounding box center [202, 261] width 0 height 7
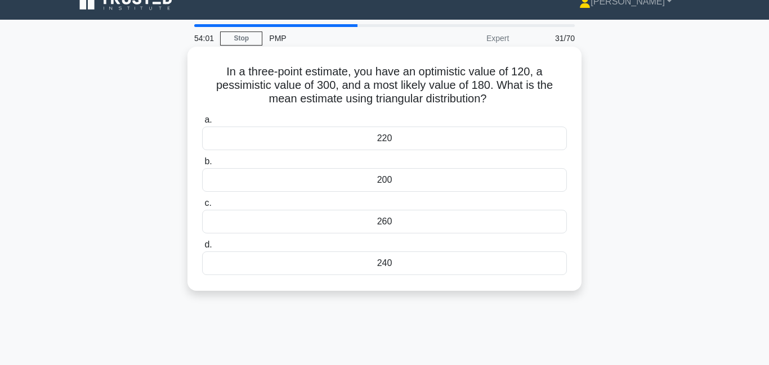
scroll to position [17, 0]
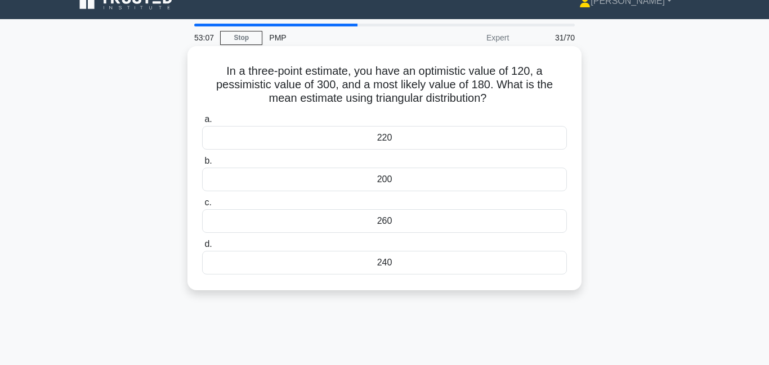
click at [393, 181] on div "200" at bounding box center [384, 180] width 365 height 24
click at [202, 165] on input "b. 200" at bounding box center [202, 161] width 0 height 7
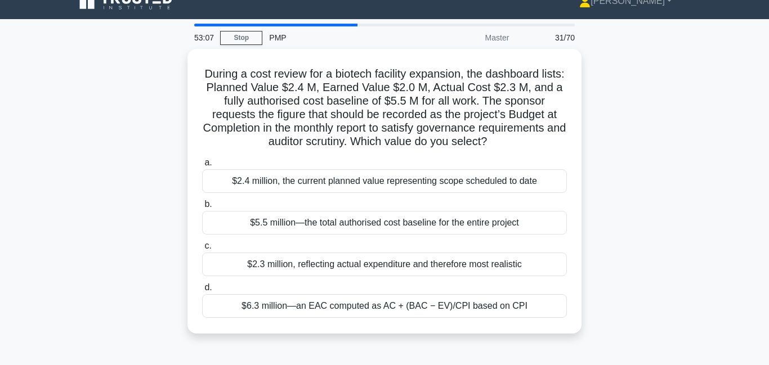
scroll to position [0, 0]
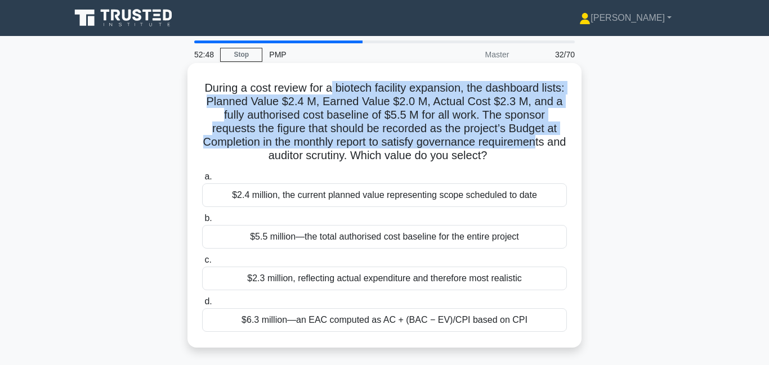
drag, startPoint x: 334, startPoint y: 88, endPoint x: 536, endPoint y: 141, distance: 208.4
click at [536, 141] on h5 "During a cost review for a biotech facility expansion, the dashboard lists: Pla…" at bounding box center [384, 122] width 367 height 82
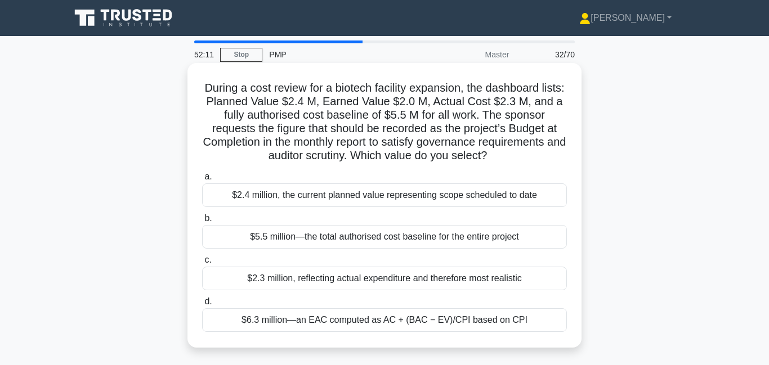
click at [398, 247] on div "$5.5 million—the total authorised cost baseline for the entire project" at bounding box center [384, 237] width 365 height 24
click at [202, 222] on input "b. $5.5 million—the total authorised cost baseline for the entire project" at bounding box center [202, 218] width 0 height 7
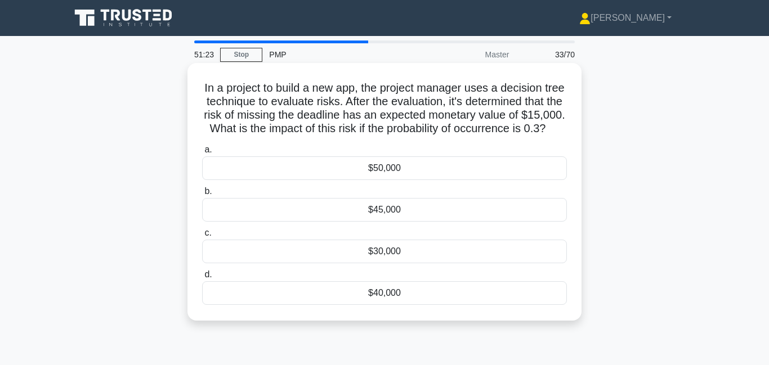
drag, startPoint x: 415, startPoint y: 106, endPoint x: 558, endPoint y: 127, distance: 144.4
click at [558, 127] on h5 "In a project to build a new app, the project manager uses a decision tree techn…" at bounding box center [384, 108] width 367 height 55
click at [359, 210] on div "$45,000" at bounding box center [384, 210] width 365 height 24
click at [202, 195] on input "b. $45,000" at bounding box center [202, 191] width 0 height 7
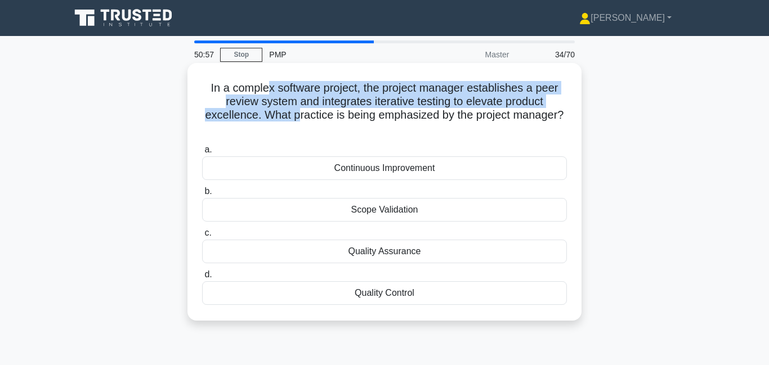
drag, startPoint x: 270, startPoint y: 86, endPoint x: 299, endPoint y: 112, distance: 39.5
click at [299, 112] on h5 "In a complex software project, the project manager establishes a peer review sy…" at bounding box center [384, 108] width 367 height 55
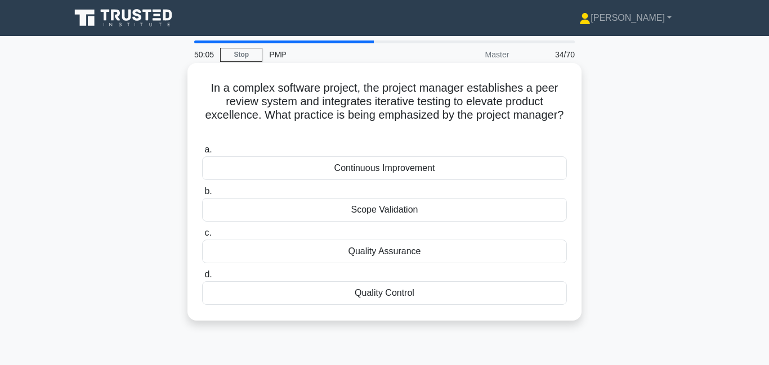
click at [405, 173] on div "Continuous Improvement" at bounding box center [384, 168] width 365 height 24
click at [202, 154] on input "a. Continuous Improvement" at bounding box center [202, 149] width 0 height 7
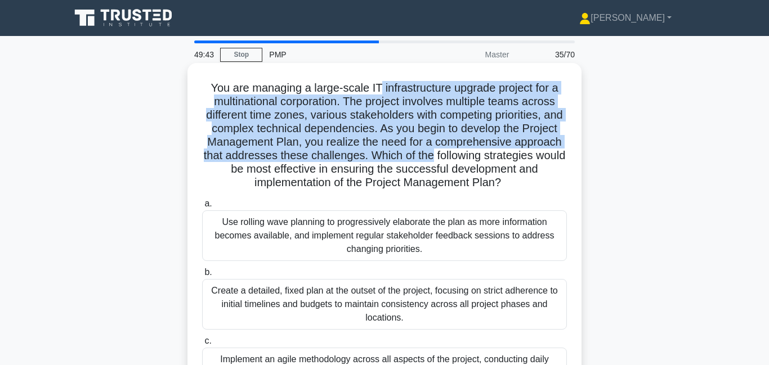
drag, startPoint x: 378, startPoint y: 88, endPoint x: 431, endPoint y: 150, distance: 81.4
click at [431, 150] on h5 "You are managing a large-scale IT infrastructure upgrade project for a multinat…" at bounding box center [384, 135] width 367 height 109
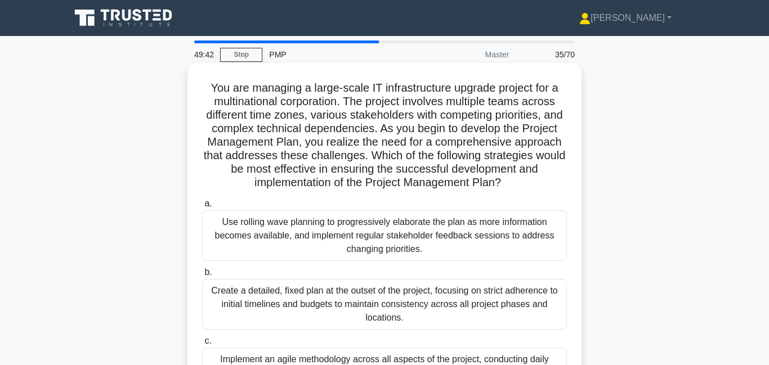
click at [435, 150] on h5 "You are managing a large-scale IT infrastructure upgrade project for a multinat…" at bounding box center [384, 135] width 367 height 109
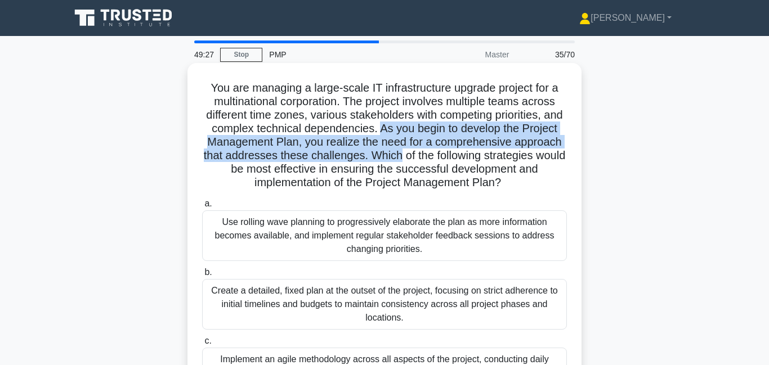
drag, startPoint x: 378, startPoint y: 127, endPoint x: 401, endPoint y: 153, distance: 34.7
click at [401, 153] on h5 "You are managing a large-scale IT infrastructure upgrade project for a multinat…" at bounding box center [384, 135] width 367 height 109
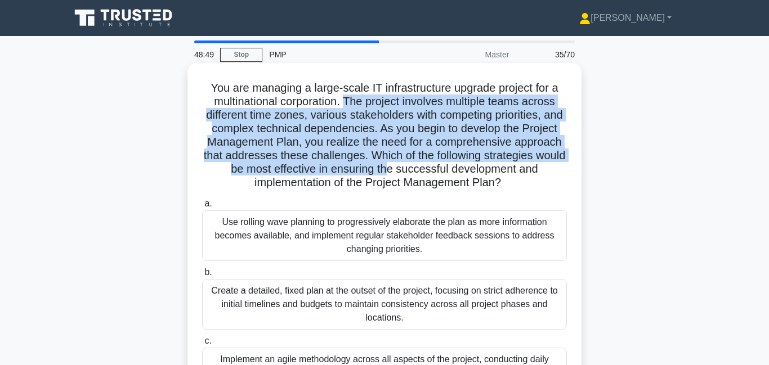
drag, startPoint x: 345, startPoint y: 105, endPoint x: 391, endPoint y: 169, distance: 79.5
click at [391, 169] on h5 "You are managing a large-scale IT infrastructure upgrade project for a multinat…" at bounding box center [384, 135] width 367 height 109
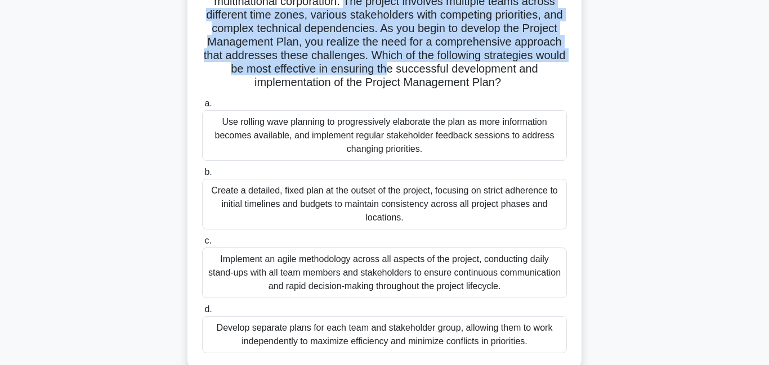
scroll to position [111, 0]
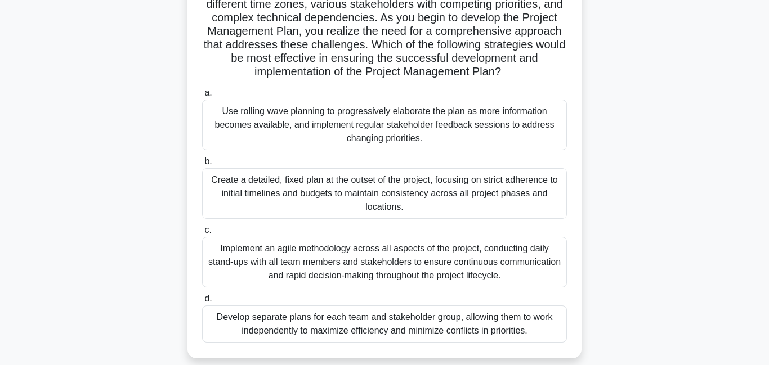
click at [354, 138] on div "Use rolling wave planning to progressively elaborate the plan as more informati…" at bounding box center [384, 125] width 365 height 51
click at [202, 97] on input "a. Use rolling wave planning to progressively elaborate the plan as more inform…" at bounding box center [202, 92] width 0 height 7
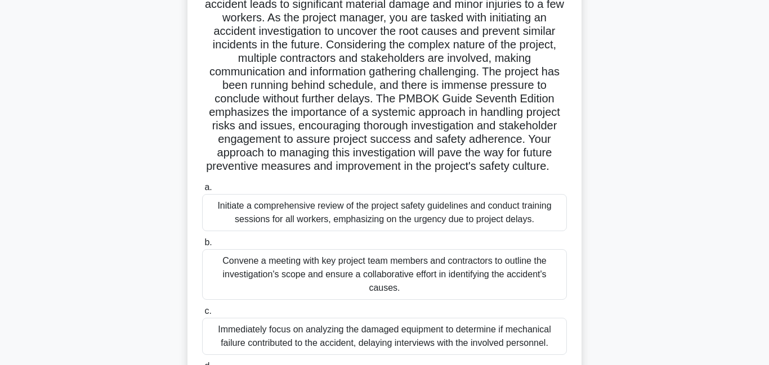
scroll to position [0, 0]
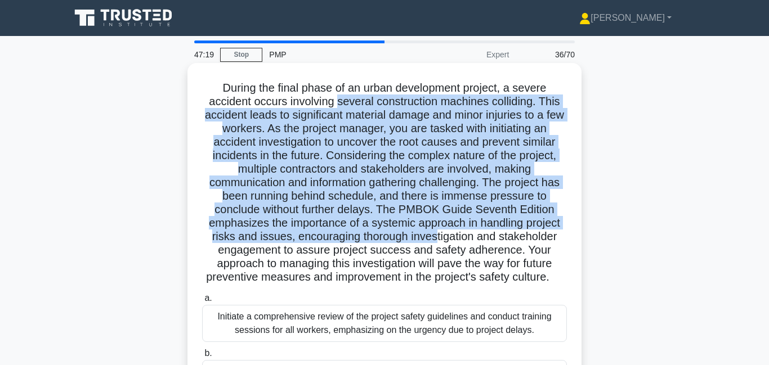
drag, startPoint x: 340, startPoint y: 106, endPoint x: 433, endPoint y: 239, distance: 162.0
click at [436, 243] on h5 ".spinner_0XTQ{transform-origin:center;animation:spinner_y6GP .75s linear infini…" at bounding box center [384, 183] width 367 height 204
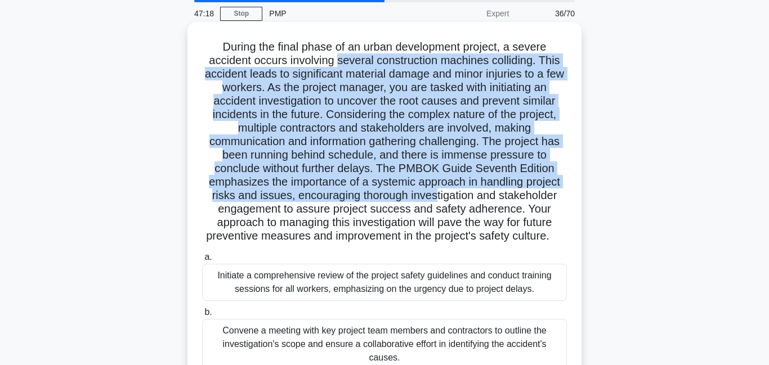
scroll to position [53, 0]
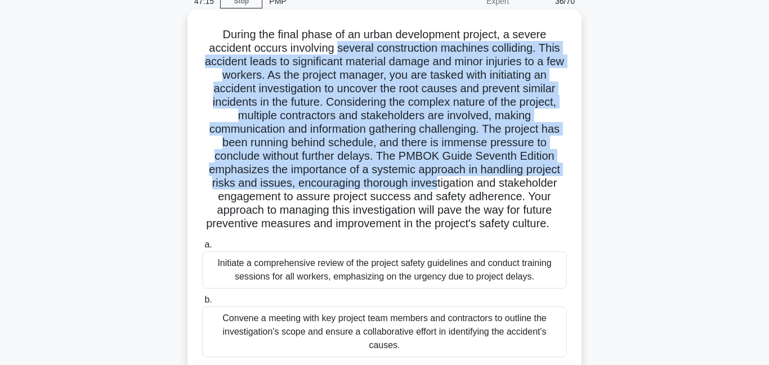
click at [425, 178] on h5 ".spinner_0XTQ{transform-origin:center;animation:spinner_y6GP .75s linear infini…" at bounding box center [384, 130] width 367 height 204
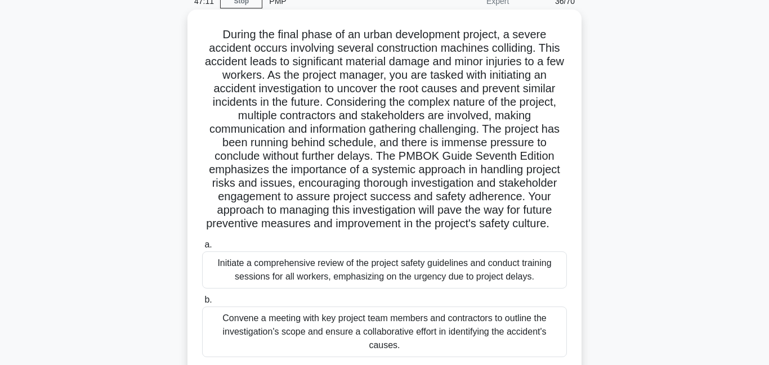
drag, startPoint x: 401, startPoint y: 182, endPoint x: 553, endPoint y: 219, distance: 156.4
click at [553, 219] on h5 ".spinner_0XTQ{transform-origin:center;animation:spinner_y6GP .75s linear infini…" at bounding box center [384, 130] width 367 height 204
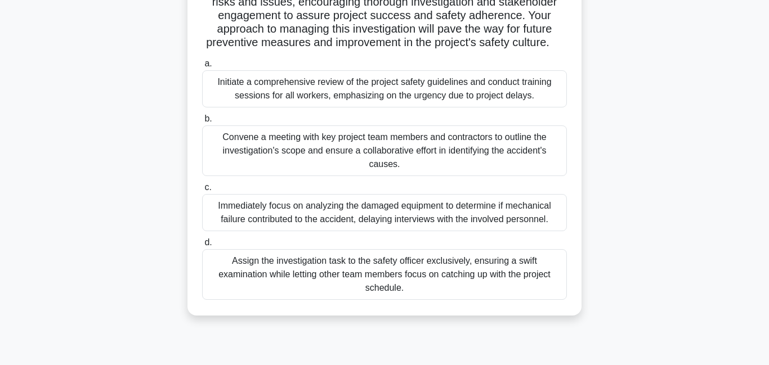
scroll to position [236, 0]
click at [284, 143] on div "Convene a meeting with key project team members and contractors to outline the …" at bounding box center [384, 149] width 365 height 51
click at [202, 122] on input "b. Convene a meeting with key project team members and contractors to outline t…" at bounding box center [202, 117] width 0 height 7
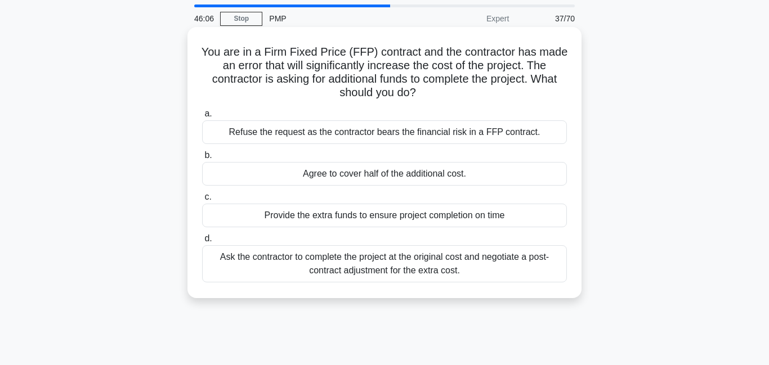
scroll to position [39, 0]
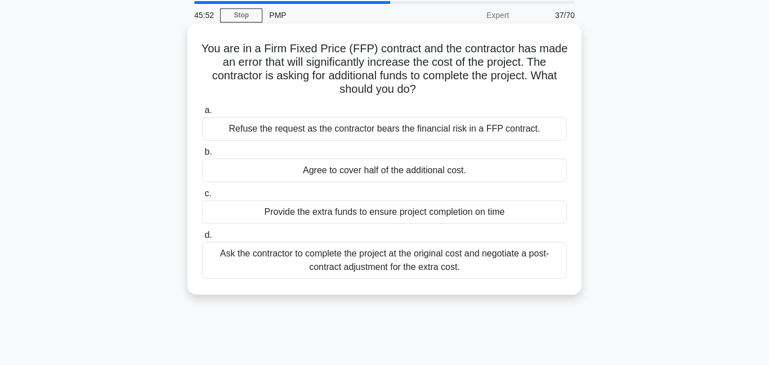
click at [322, 134] on div "Refuse the request as the contractor bears the financial risk in a FFP contract." at bounding box center [384, 129] width 365 height 24
click at [202, 114] on input "a. Refuse the request as the contractor bears the financial risk in a FFP contr…" at bounding box center [202, 110] width 0 height 7
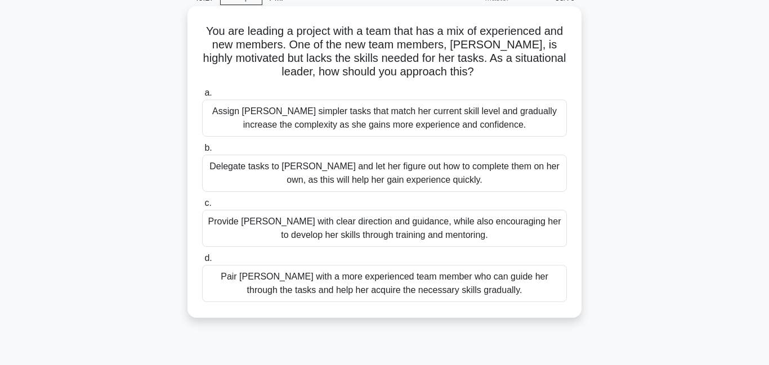
scroll to position [61, 0]
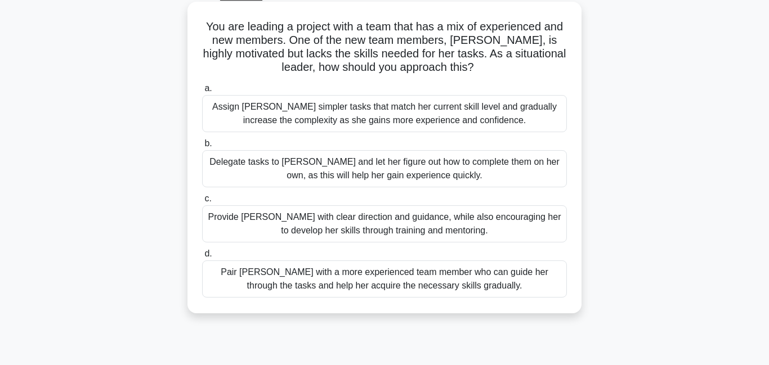
click at [371, 279] on div "Pair Sarah with a more experienced team member who can guide her through the ta…" at bounding box center [384, 279] width 365 height 37
click at [202, 258] on input "d. Pair Sarah with a more experienced team member who can guide her through the…" at bounding box center [202, 253] width 0 height 7
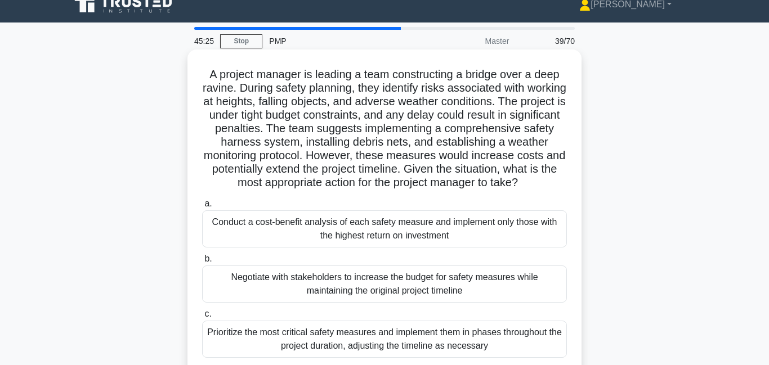
scroll to position [0, 0]
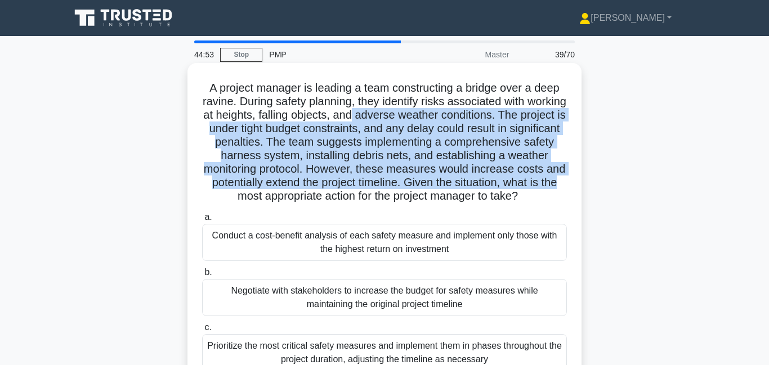
drag, startPoint x: 351, startPoint y: 110, endPoint x: 567, endPoint y: 185, distance: 228.1
click at [567, 186] on h5 "A project manager is leading a team constructing a bridge over a deep ravine. D…" at bounding box center [384, 142] width 367 height 123
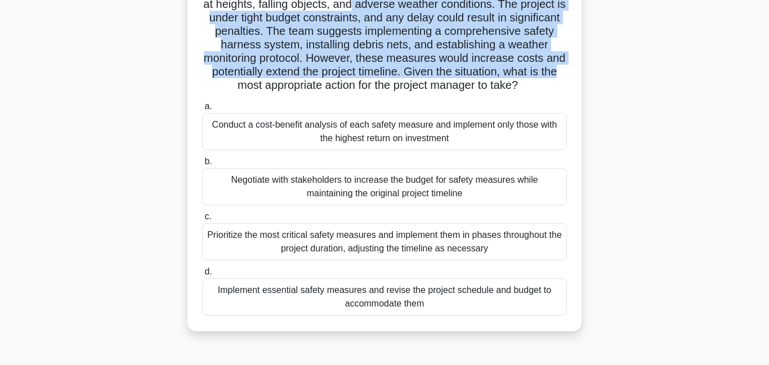
scroll to position [141, 0]
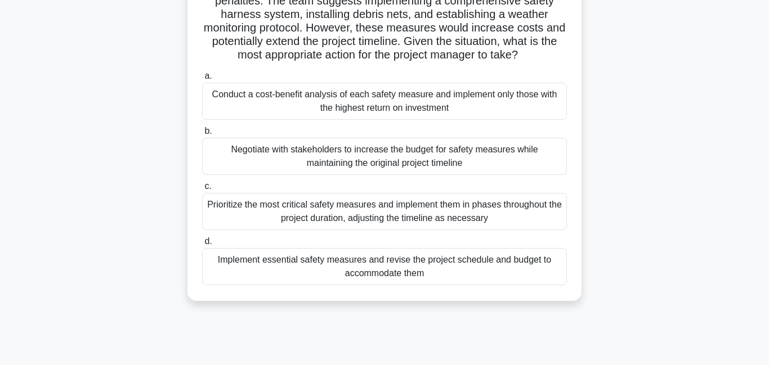
click at [374, 270] on div "Implement essential safety measures and revise the project schedule and budget …" at bounding box center [384, 266] width 365 height 37
click at [202, 245] on input "d. Implement essential safety measures and revise the project schedule and budg…" at bounding box center [202, 241] width 0 height 7
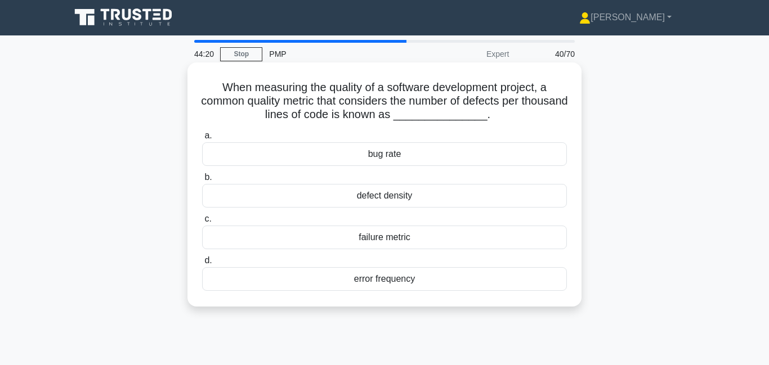
scroll to position [0, 0]
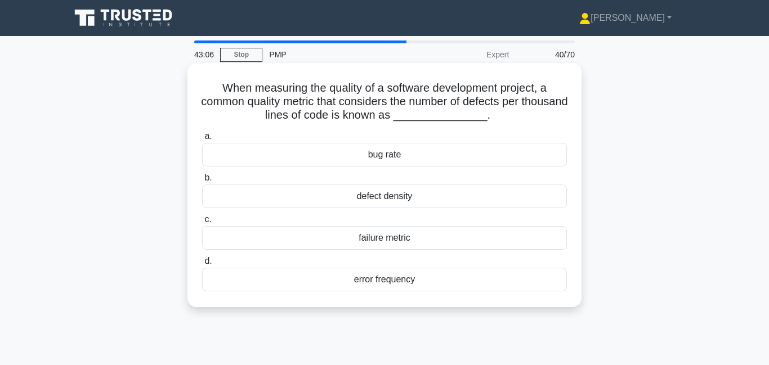
click at [368, 160] on div "bug rate" at bounding box center [384, 155] width 365 height 24
click at [202, 140] on input "a. bug rate" at bounding box center [202, 136] width 0 height 7
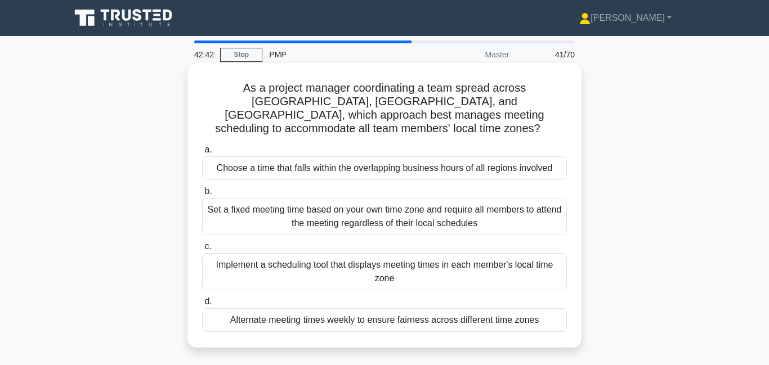
click at [477, 156] on div "Choose a time that falls within the overlapping business hours of all regions i…" at bounding box center [384, 168] width 365 height 24
click at [202, 154] on input "a. Choose a time that falls within the overlapping business hours of all region…" at bounding box center [202, 149] width 0 height 7
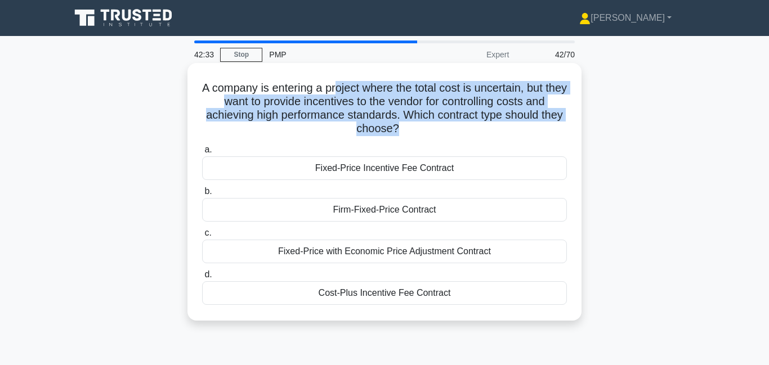
drag, startPoint x: 349, startPoint y: 91, endPoint x: 394, endPoint y: 141, distance: 67.3
click at [394, 141] on div "A company is entering a project where the total cost is uncertain, but they wan…" at bounding box center [384, 192] width 385 height 249
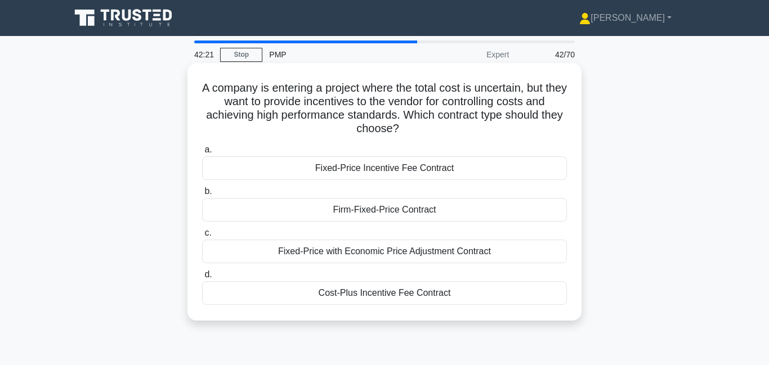
click at [384, 298] on div "Cost-Plus Incentive Fee Contract" at bounding box center [384, 293] width 365 height 24
click at [202, 279] on input "d. Cost-Plus Incentive Fee Contract" at bounding box center [202, 274] width 0 height 7
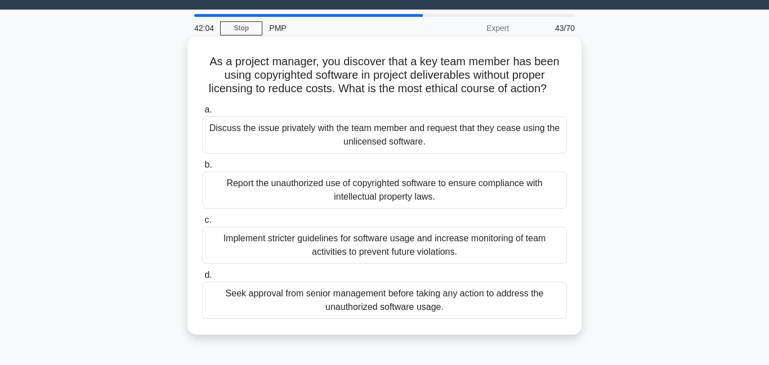
scroll to position [33, 0]
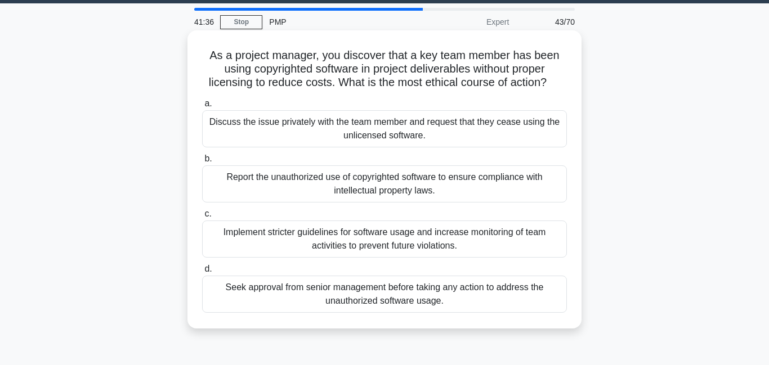
click at [391, 194] on div "Report the unauthorized use of copyrighted software to ensure compliance with i…" at bounding box center [384, 183] width 365 height 37
click at [202, 163] on input "b. Report the unauthorized use of copyrighted software to ensure compliance wit…" at bounding box center [202, 158] width 0 height 7
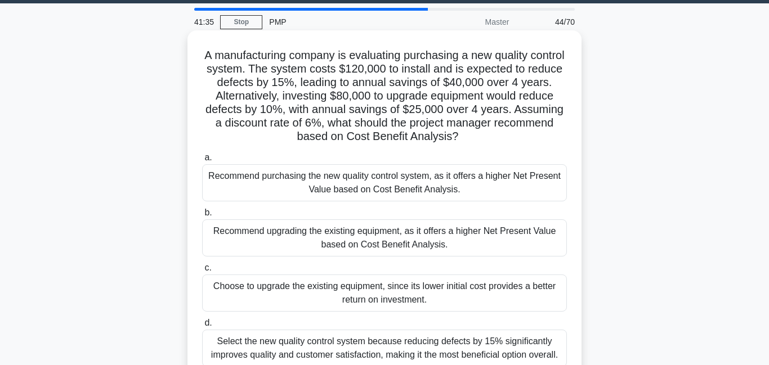
scroll to position [0, 0]
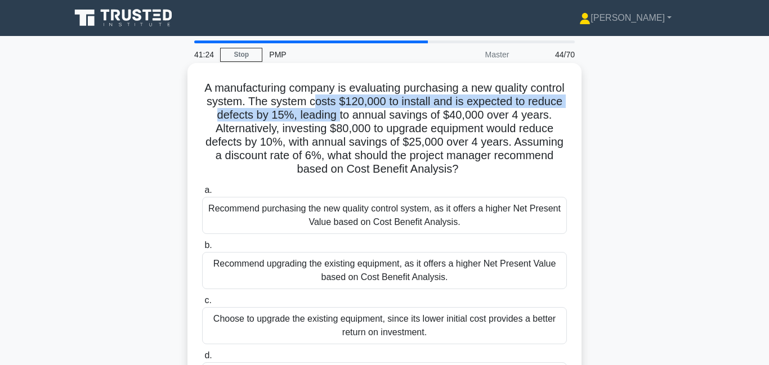
drag, startPoint x: 324, startPoint y: 106, endPoint x: 340, endPoint y: 116, distance: 19.5
click at [340, 116] on h5 "A manufacturing company is evaluating purchasing a new quality control system. …" at bounding box center [384, 129] width 367 height 96
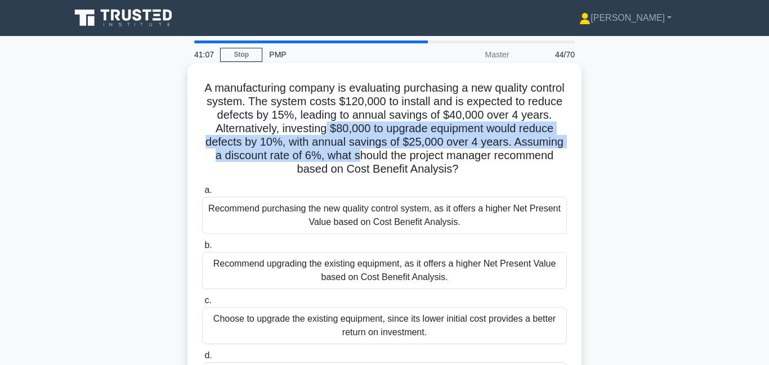
drag, startPoint x: 327, startPoint y: 133, endPoint x: 363, endPoint y: 150, distance: 40.3
click at [363, 150] on h5 "A manufacturing company is evaluating purchasing a new quality control system. …" at bounding box center [384, 129] width 367 height 96
click at [353, 155] on h5 "A manufacturing company is evaluating purchasing a new quality control system. …" at bounding box center [384, 129] width 367 height 96
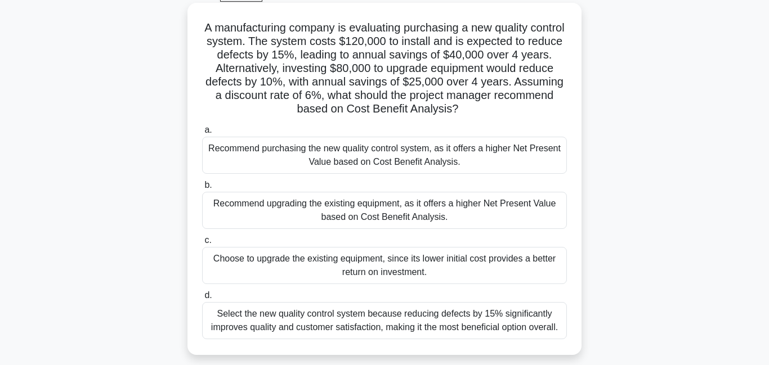
scroll to position [61, 0]
click at [376, 325] on div "Select the new quality control system because reducing defects by 15% significa…" at bounding box center [384, 320] width 365 height 37
click at [202, 299] on input "d. Select the new quality control system because reducing defects by 15% signif…" at bounding box center [202, 294] width 0 height 7
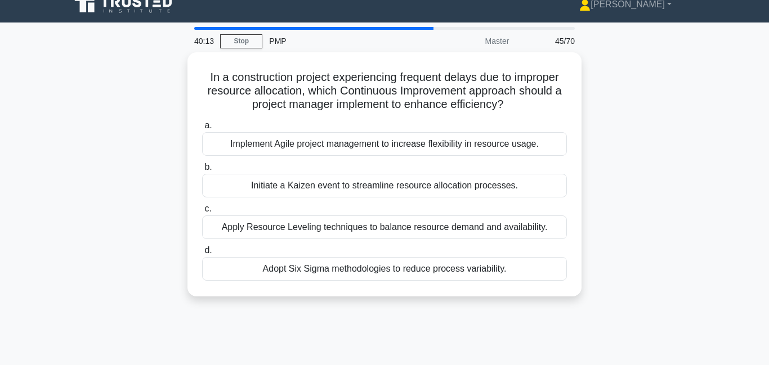
scroll to position [0, 0]
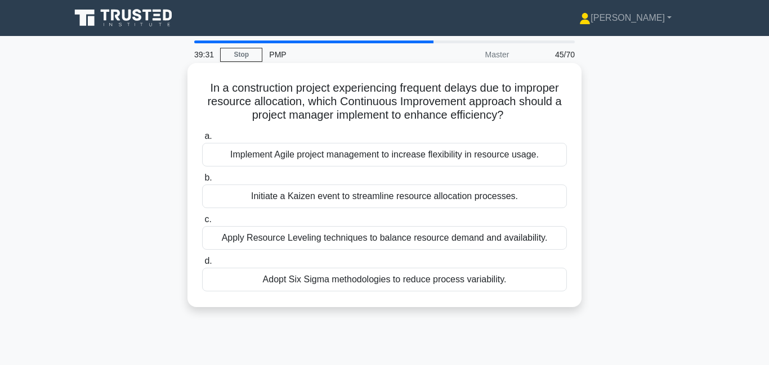
click at [298, 281] on div "Adopt Six Sigma methodologies to reduce process variability." at bounding box center [384, 280] width 365 height 24
click at [202, 265] on input "d. Adopt Six Sigma methodologies to reduce process variability." at bounding box center [202, 261] width 0 height 7
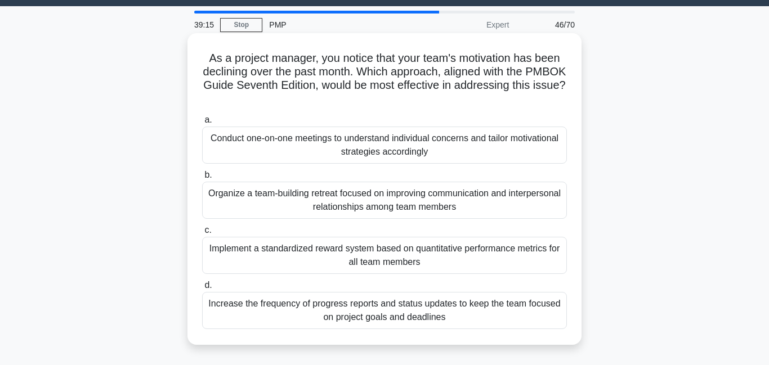
scroll to position [41, 0]
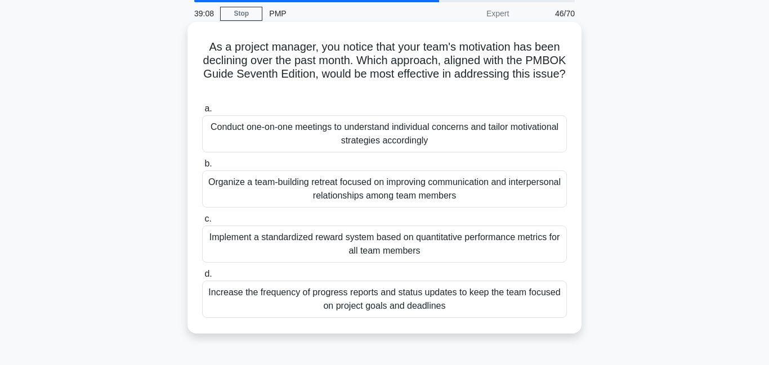
click at [316, 141] on div "Conduct one-on-one meetings to understand individual concerns and tailor motiva…" at bounding box center [384, 133] width 365 height 37
click at [202, 113] on input "a. Conduct one-on-one meetings to understand individual concerns and tailor mot…" at bounding box center [202, 108] width 0 height 7
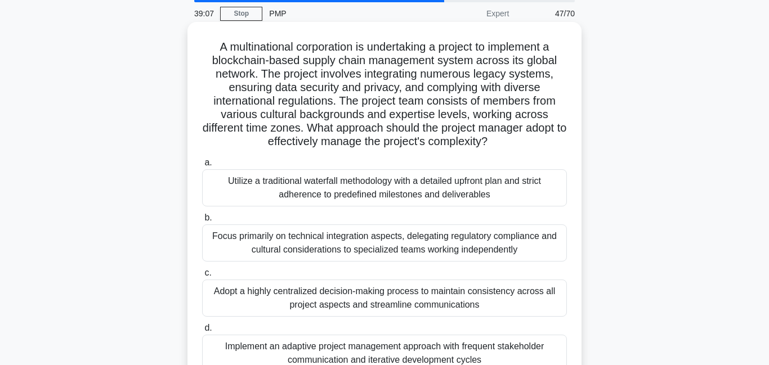
scroll to position [0, 0]
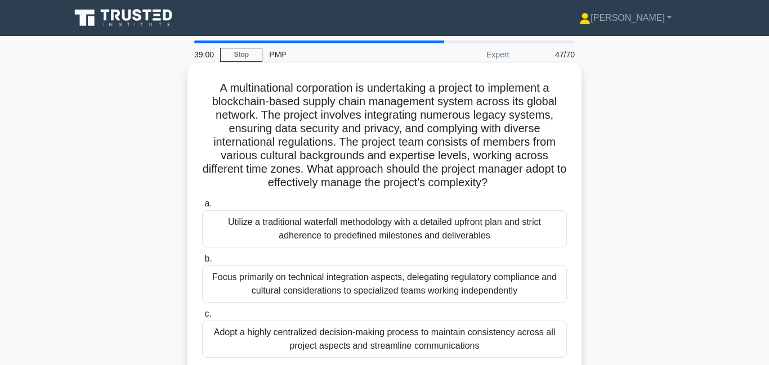
drag, startPoint x: 306, startPoint y: 103, endPoint x: 397, endPoint y: 110, distance: 91.4
click at [397, 110] on h5 "A multinational corporation is undertaking a project to implement a blockchain-…" at bounding box center [384, 135] width 367 height 109
drag, startPoint x: 335, startPoint y: 106, endPoint x: 402, endPoint y: 123, distance: 69.6
click at [402, 123] on h5 "A multinational corporation is undertaking a project to implement a blockchain-…" at bounding box center [384, 135] width 367 height 109
drag, startPoint x: 278, startPoint y: 116, endPoint x: 545, endPoint y: 183, distance: 275.5
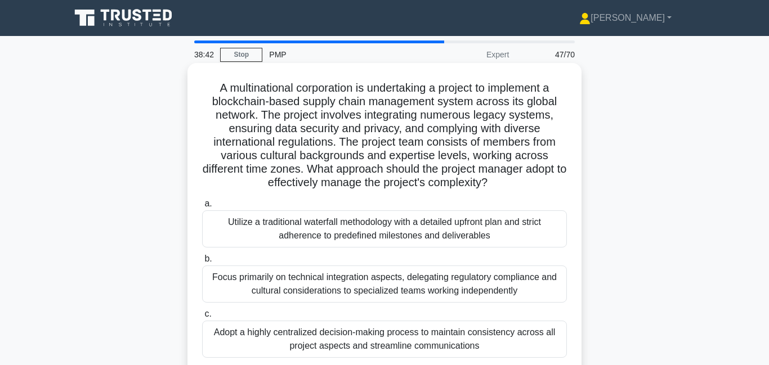
click at [545, 183] on h5 "A multinational corporation is undertaking a project to implement a blockchain-…" at bounding box center [384, 135] width 367 height 109
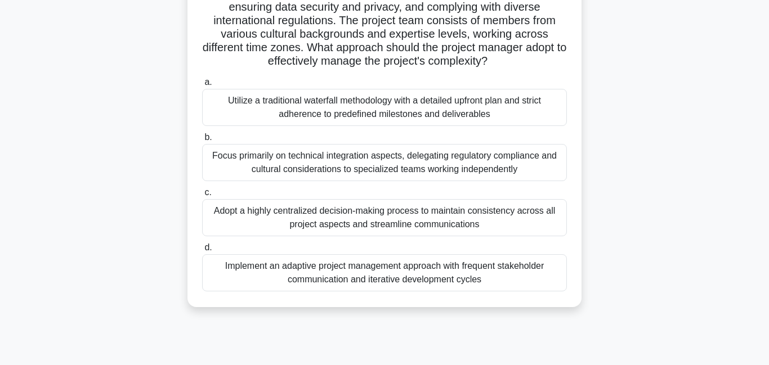
scroll to position [123, 0]
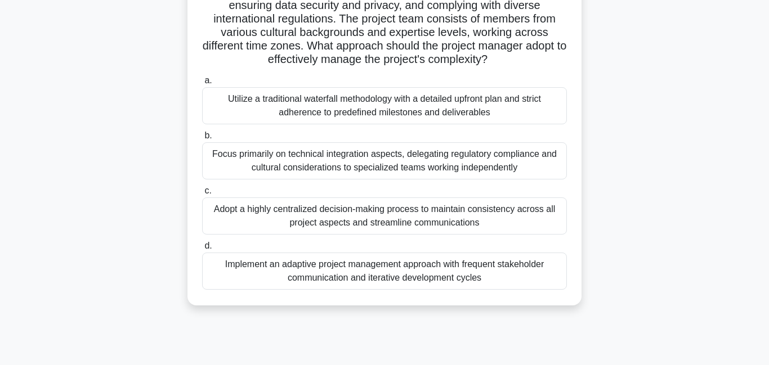
click at [451, 222] on div "Adopt a highly centralized decision-making process to maintain consistency acro…" at bounding box center [384, 215] width 365 height 37
click at [202, 195] on input "c. Adopt a highly centralized decision-making process to maintain consistency a…" at bounding box center [202, 190] width 0 height 7
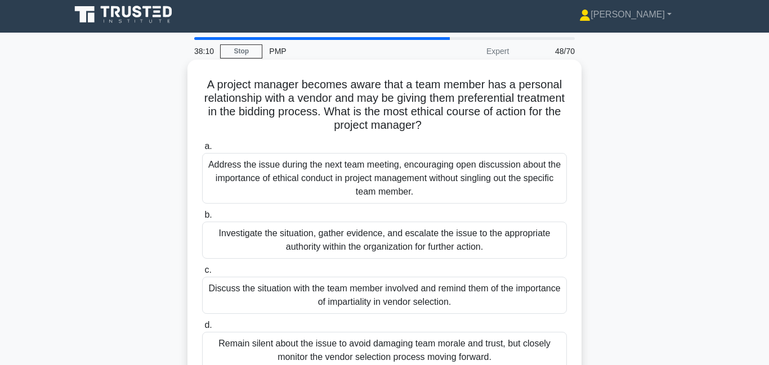
scroll to position [0, 0]
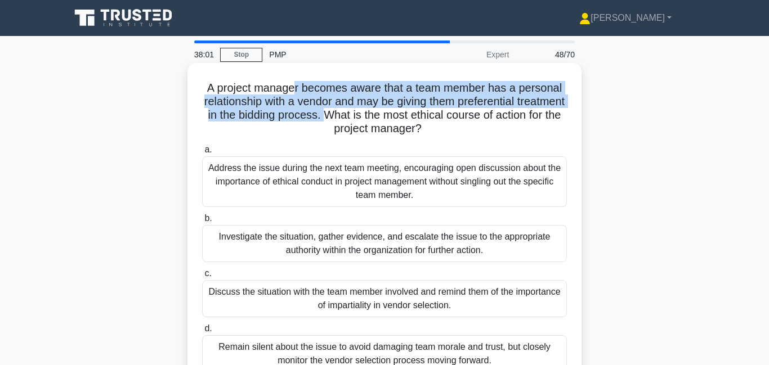
drag, startPoint x: 295, startPoint y: 83, endPoint x: 322, endPoint y: 119, distance: 45.0
click at [322, 119] on h5 "A project manager becomes aware that a team member has a personal relationship …" at bounding box center [384, 108] width 367 height 55
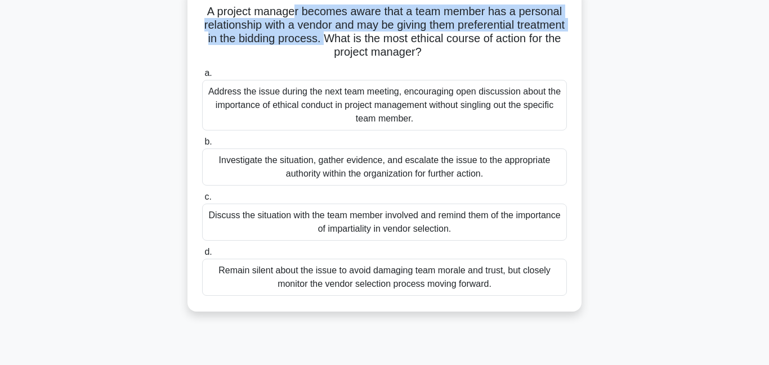
scroll to position [81, 0]
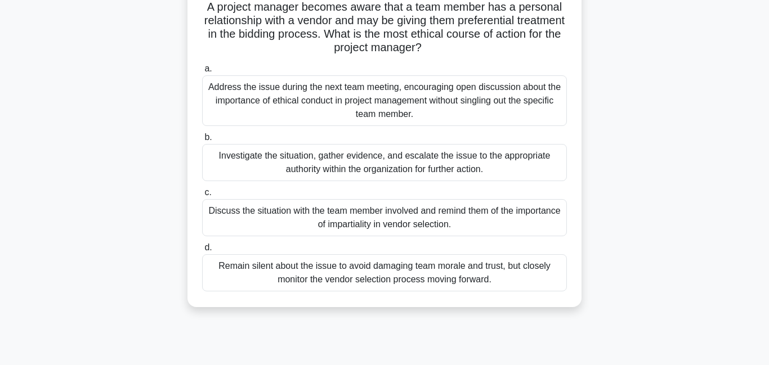
click at [297, 218] on div "Discuss the situation with the team member involved and remind them of the impo…" at bounding box center [384, 217] width 365 height 37
click at [202, 196] on input "c. Discuss the situation with the team member involved and remind them of the i…" at bounding box center [202, 192] width 0 height 7
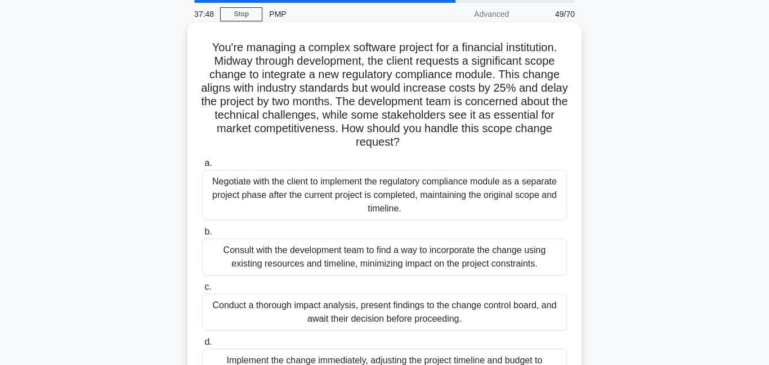
scroll to position [0, 0]
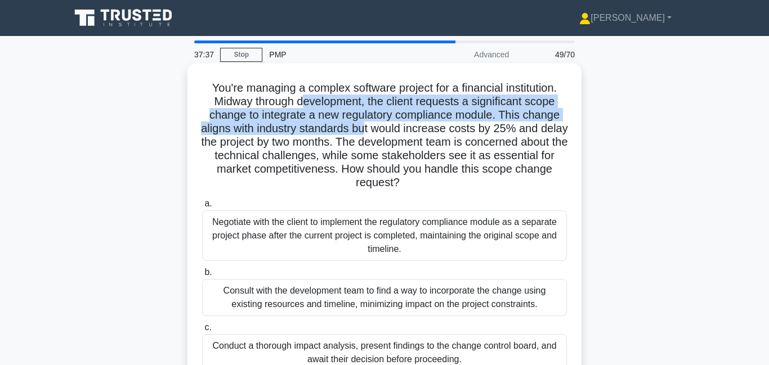
drag, startPoint x: 311, startPoint y: 96, endPoint x: 374, endPoint y: 127, distance: 70.2
click at [376, 127] on h5 "You're managing a complex software project for a financial institution. Midway …" at bounding box center [384, 135] width 367 height 109
drag, startPoint x: 351, startPoint y: 141, endPoint x: 455, endPoint y: 185, distance: 112.7
click at [455, 185] on h5 "You're managing a complex software project for a financial institution. Midway …" at bounding box center [384, 135] width 367 height 109
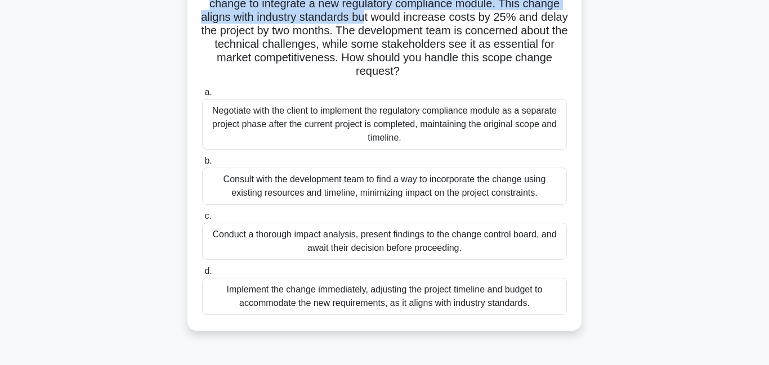
scroll to position [119, 0]
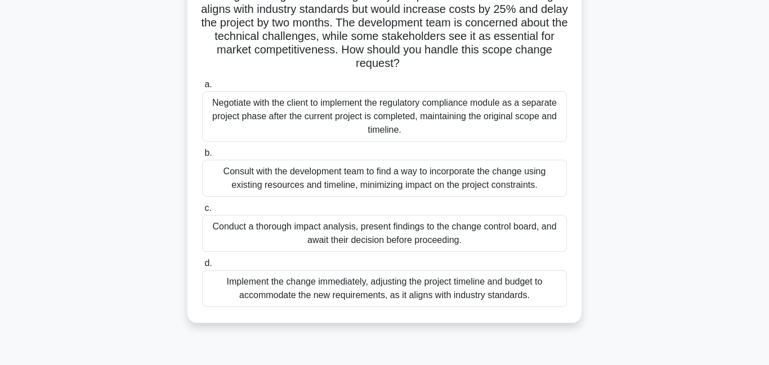
click at [303, 240] on div "Conduct a thorough impact analysis, present findings to the change control boar…" at bounding box center [384, 233] width 365 height 37
click at [202, 212] on input "c. Conduct a thorough impact analysis, present findings to the change control b…" at bounding box center [202, 208] width 0 height 7
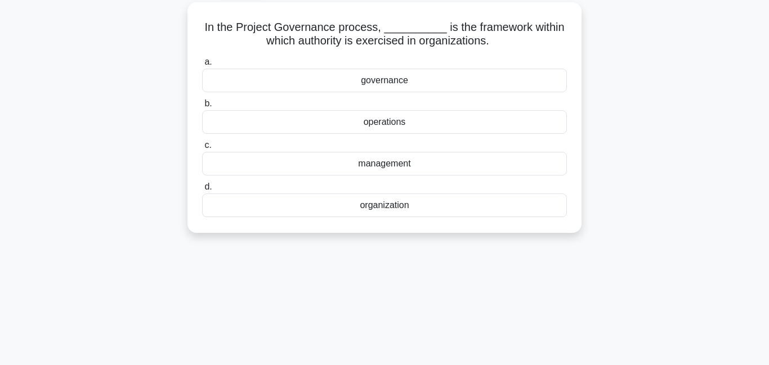
scroll to position [0, 0]
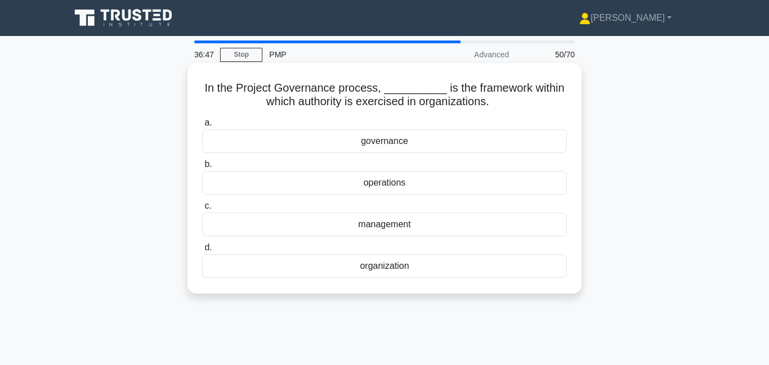
click at [374, 150] on div "governance" at bounding box center [384, 141] width 365 height 24
click at [202, 127] on input "a. governance" at bounding box center [202, 122] width 0 height 7
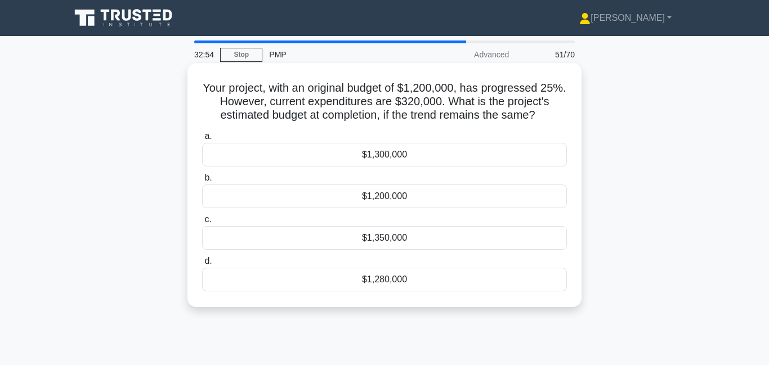
click at [396, 155] on div "$1,300,000" at bounding box center [384, 155] width 365 height 24
click at [202, 140] on input "a. $1,300,000" at bounding box center [202, 136] width 0 height 7
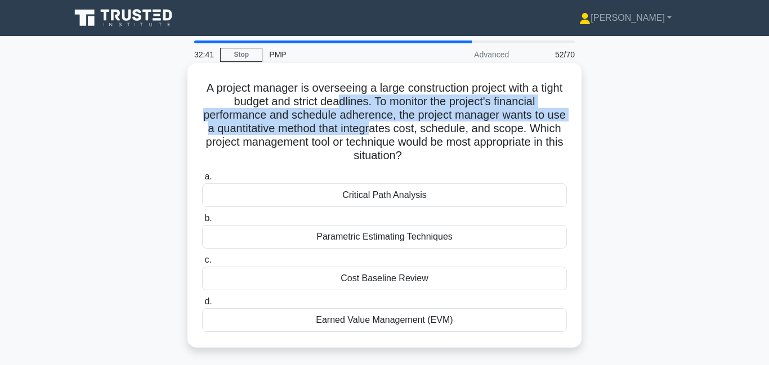
drag, startPoint x: 339, startPoint y: 96, endPoint x: 375, endPoint y: 135, distance: 53.4
click at [375, 135] on h5 "A project manager is overseeing a large construction project with a tight budge…" at bounding box center [384, 122] width 367 height 82
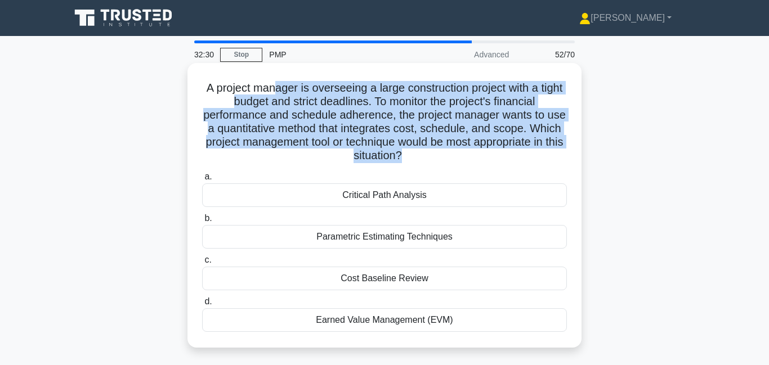
drag, startPoint x: 275, startPoint y: 82, endPoint x: 399, endPoint y: 152, distance: 142.9
click at [399, 152] on h5 "A project manager is overseeing a large construction project with a tight budge…" at bounding box center [384, 122] width 367 height 82
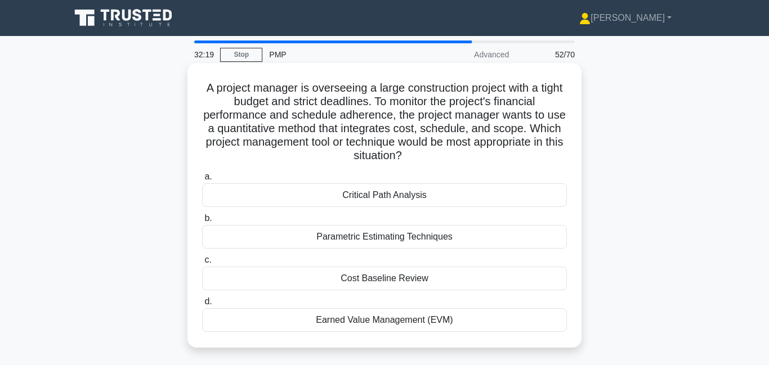
click at [446, 321] on div "Earned Value Management (EVM)" at bounding box center [384, 320] width 365 height 24
click at [202, 306] on input "d. Earned Value Management (EVM)" at bounding box center [202, 301] width 0 height 7
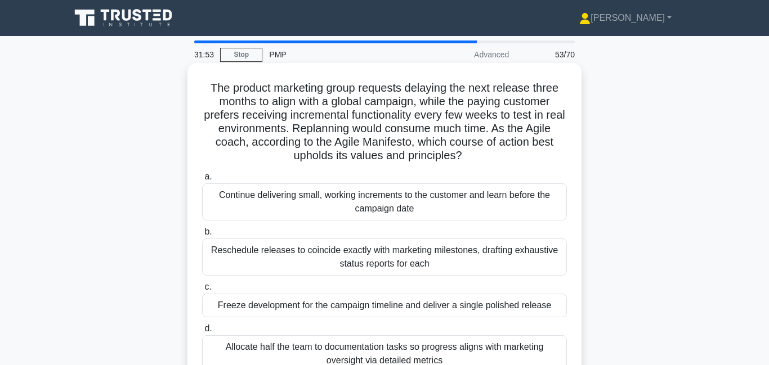
drag, startPoint x: 312, startPoint y: 96, endPoint x: 473, endPoint y: 160, distance: 173.6
click at [473, 160] on h5 "The product marketing group requests delaying the next release three months to …" at bounding box center [384, 122] width 367 height 82
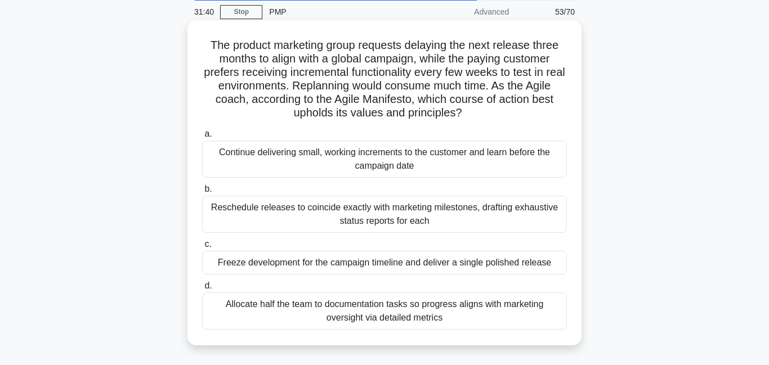
scroll to position [45, 0]
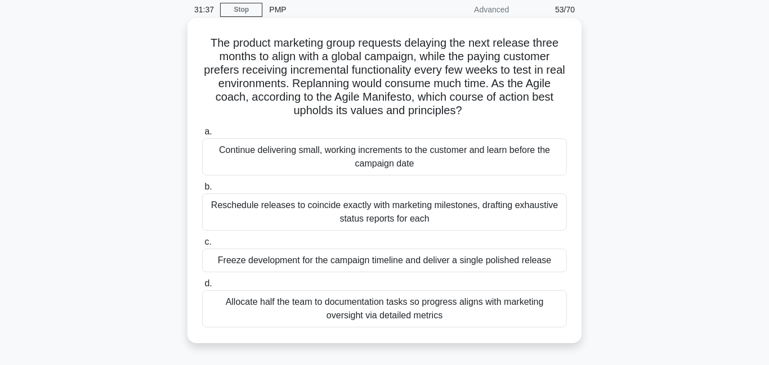
click at [416, 165] on div "Continue delivering small, working increments to the customer and learn before …" at bounding box center [384, 156] width 365 height 37
click at [202, 136] on input "a. Continue delivering small, working increments to the customer and learn befo…" at bounding box center [202, 131] width 0 height 7
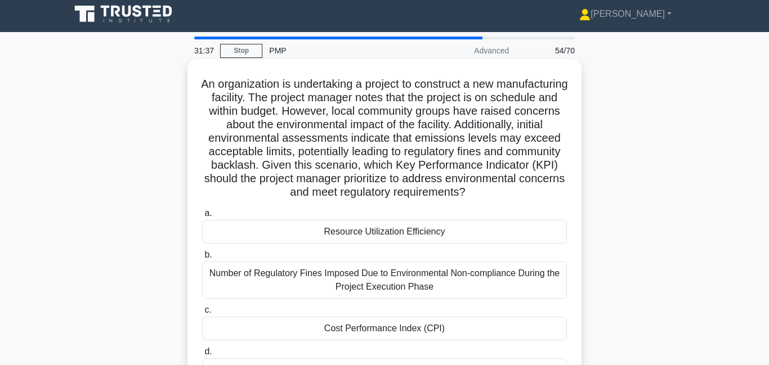
scroll to position [0, 0]
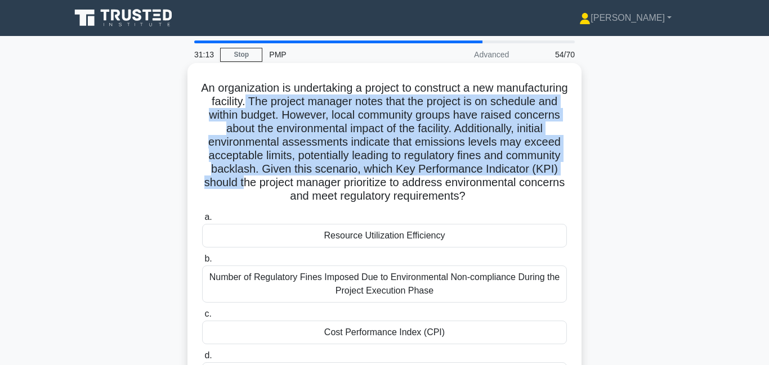
drag, startPoint x: 317, startPoint y: 105, endPoint x: 400, endPoint y: 182, distance: 113.1
click at [400, 182] on h5 "An organization is undertaking a project to construct a new manufacturing facil…" at bounding box center [384, 142] width 367 height 123
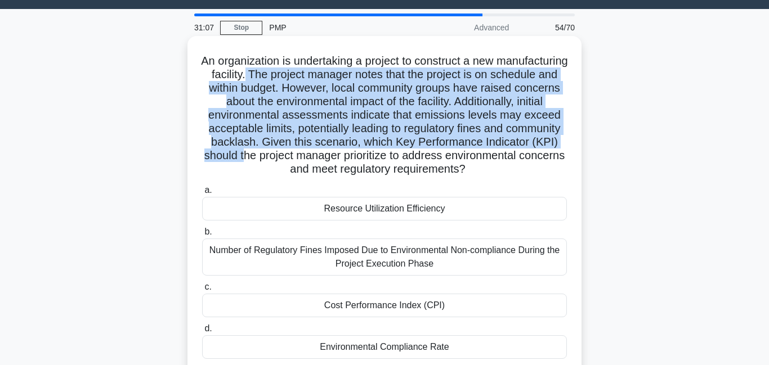
scroll to position [48, 0]
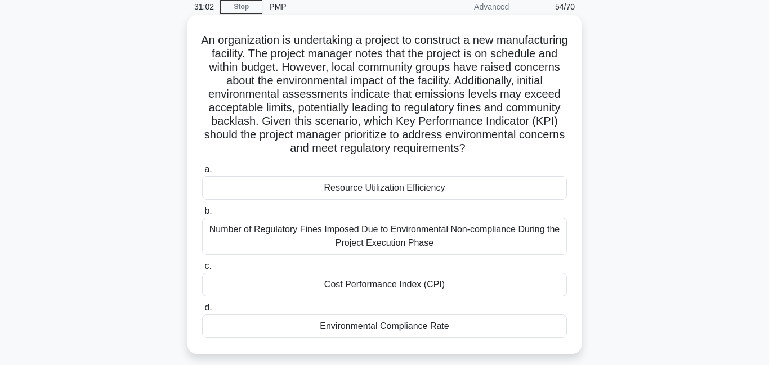
click at [415, 325] on div "Environmental Compliance Rate" at bounding box center [384, 327] width 365 height 24
click at [202, 312] on input "d. Environmental Compliance Rate" at bounding box center [202, 307] width 0 height 7
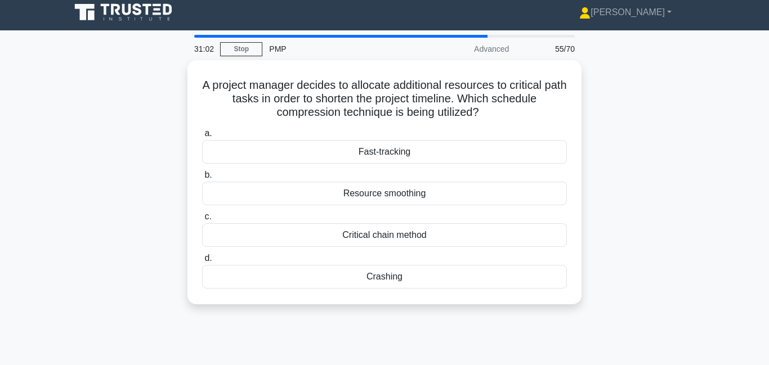
scroll to position [0, 0]
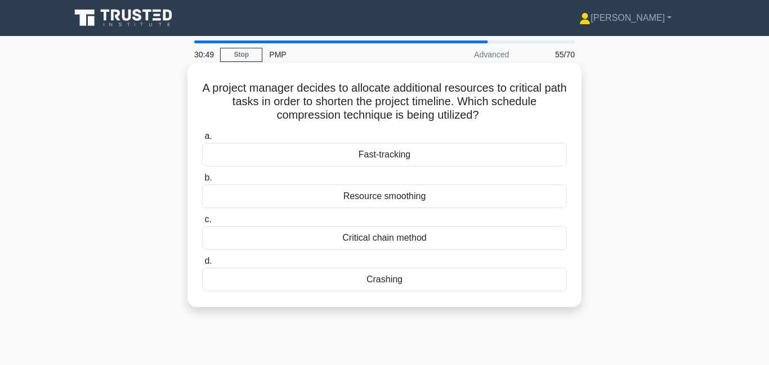
click at [405, 290] on div "Crashing" at bounding box center [384, 280] width 365 height 24
click at [202, 265] on input "d. Crashing" at bounding box center [202, 261] width 0 height 7
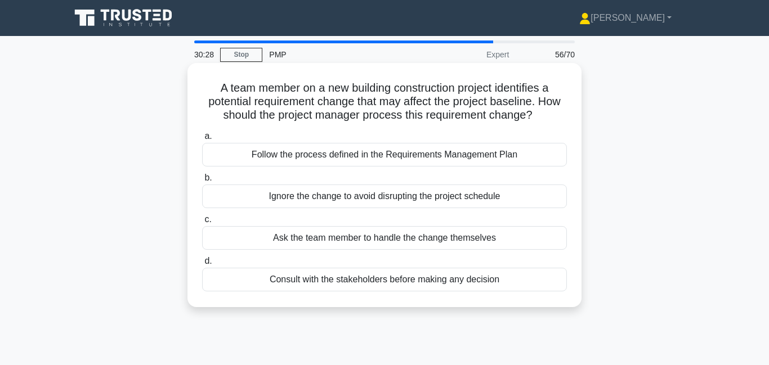
click at [438, 161] on div "Follow the process defined in the Requirements Management Plan" at bounding box center [384, 155] width 365 height 24
click at [202, 140] on input "a. Follow the process defined in the Requirements Management Plan" at bounding box center [202, 136] width 0 height 7
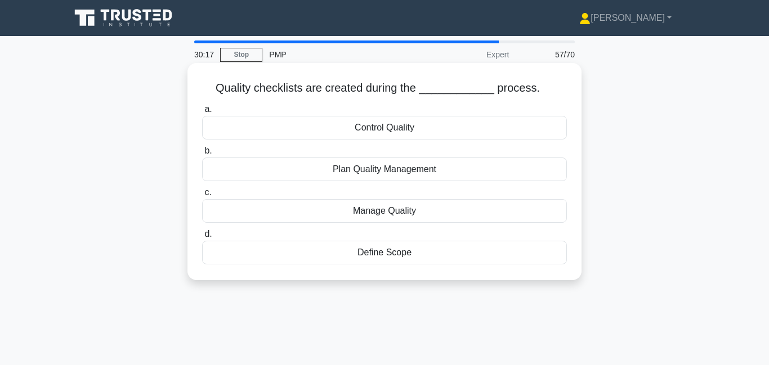
click at [407, 170] on div "Plan Quality Management" at bounding box center [384, 170] width 365 height 24
click at [202, 155] on input "b. Plan Quality Management" at bounding box center [202, 150] width 0 height 7
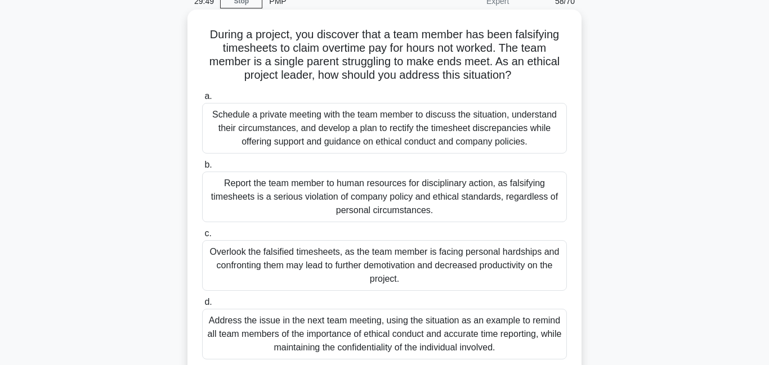
scroll to position [56, 0]
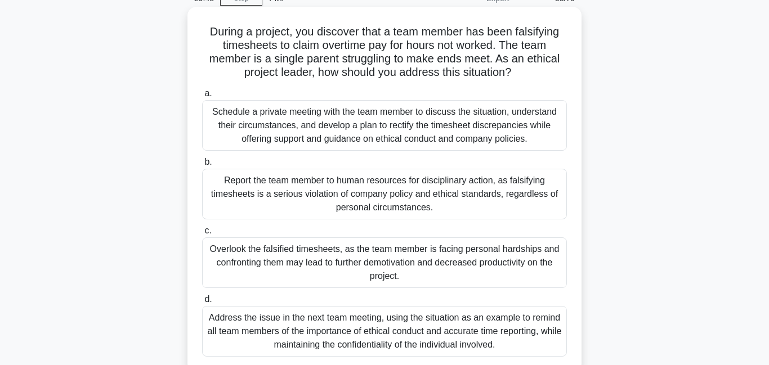
click at [381, 120] on div "Schedule a private meeting with the team member to discuss the situation, under…" at bounding box center [384, 125] width 365 height 51
click at [202, 97] on input "a. Schedule a private meeting with the team member to discuss the situation, un…" at bounding box center [202, 93] width 0 height 7
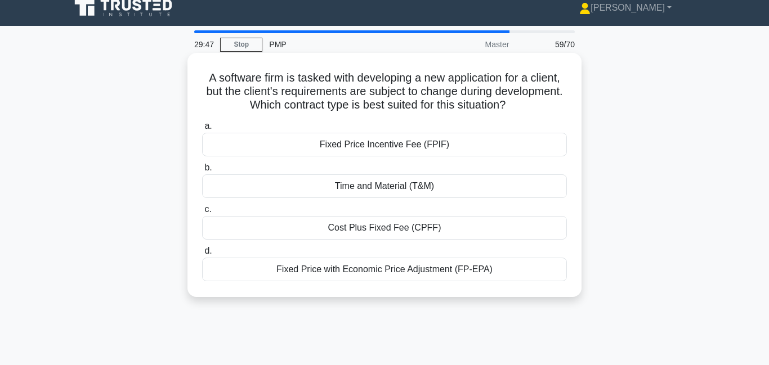
scroll to position [0, 0]
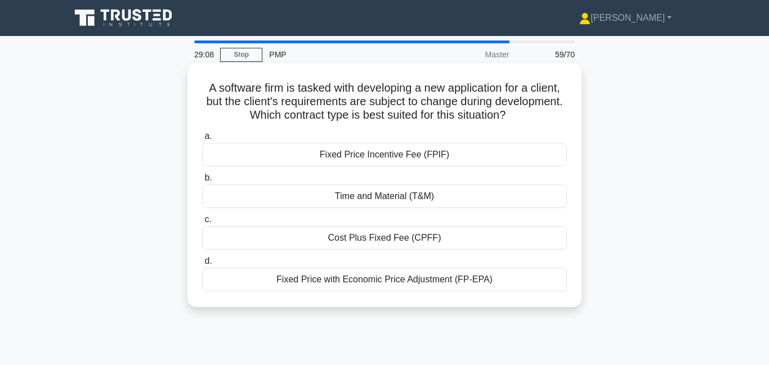
click at [390, 240] on div "Cost Plus Fixed Fee (CPFF)" at bounding box center [384, 238] width 365 height 24
click at [202, 223] on input "c. Cost Plus Fixed Fee (CPFF)" at bounding box center [202, 219] width 0 height 7
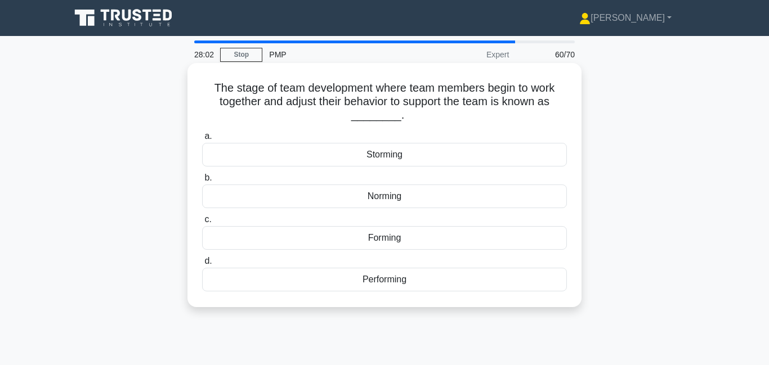
click at [401, 202] on div "Norming" at bounding box center [384, 197] width 365 height 24
click at [202, 182] on input "b. Norming" at bounding box center [202, 177] width 0 height 7
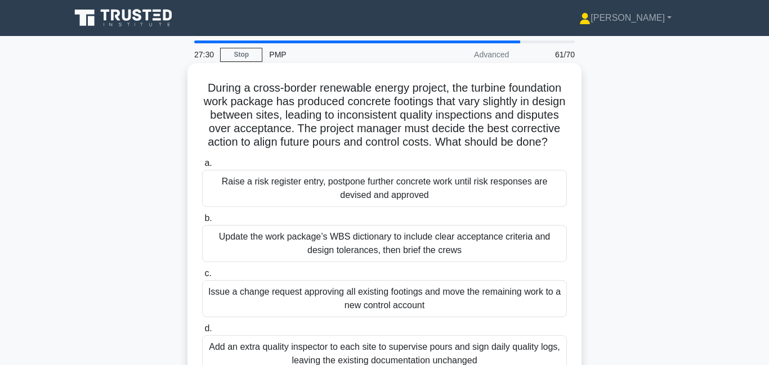
drag, startPoint x: 327, startPoint y: 83, endPoint x: 559, endPoint y: 142, distance: 239.2
click at [559, 142] on h5 "During a cross-border renewable energy project, the turbine foundation work pac…" at bounding box center [384, 115] width 367 height 69
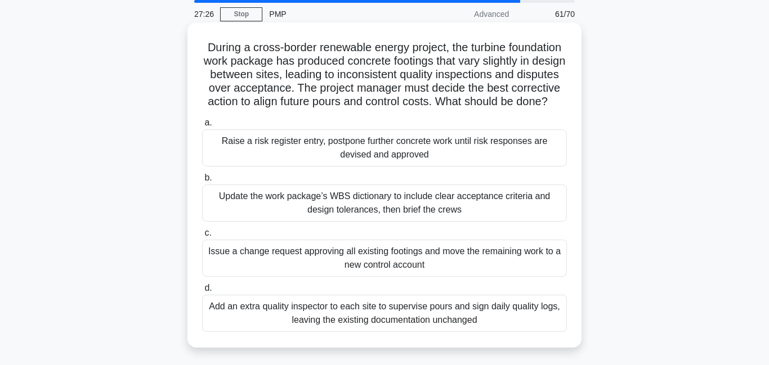
scroll to position [48, 0]
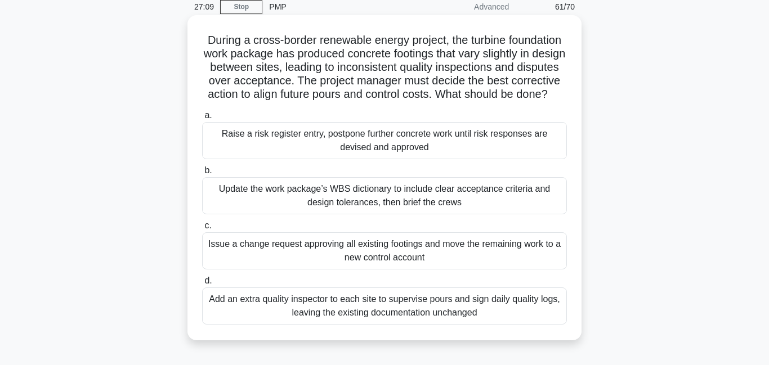
click at [311, 202] on div "Update the work package’s WBS dictionary to include clear acceptance criteria a…" at bounding box center [384, 195] width 365 height 37
click at [354, 191] on div "Update the work package’s WBS dictionary to include clear acceptance criteria a…" at bounding box center [384, 195] width 365 height 37
click at [202, 174] on input "b. Update the work package’s WBS dictionary to include clear acceptance criteri…" at bounding box center [202, 170] width 0 height 7
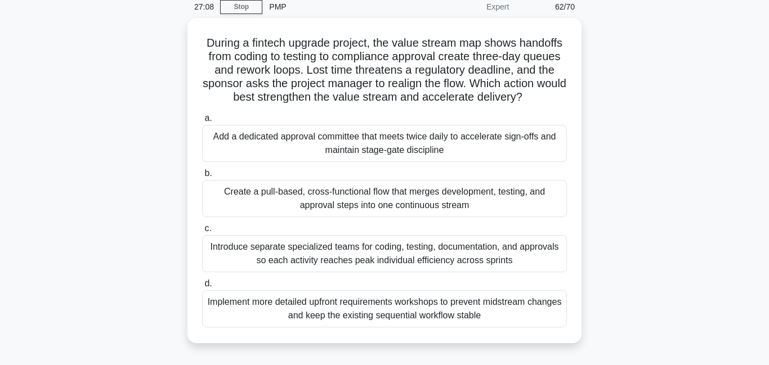
scroll to position [0, 0]
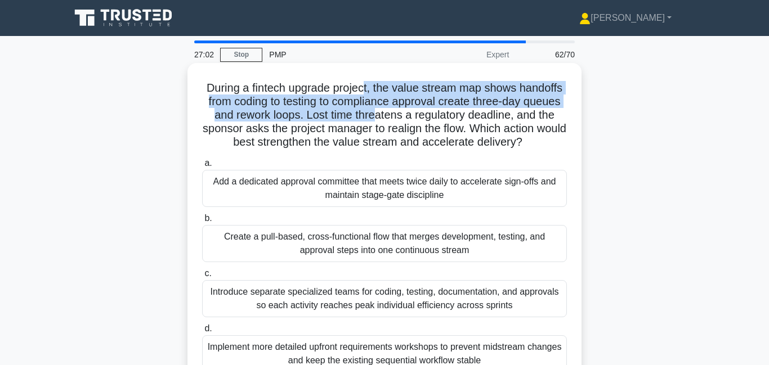
drag, startPoint x: 367, startPoint y: 94, endPoint x: 373, endPoint y: 113, distance: 19.6
click at [373, 113] on h5 "During a fintech upgrade project, the value stream map shows handoffs from codi…" at bounding box center [384, 115] width 367 height 69
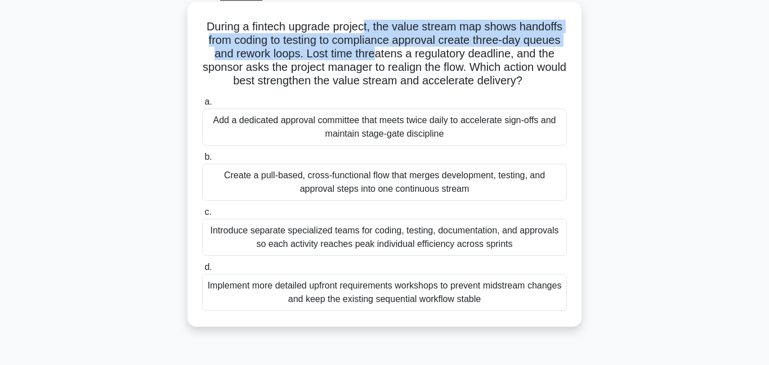
scroll to position [68, 0]
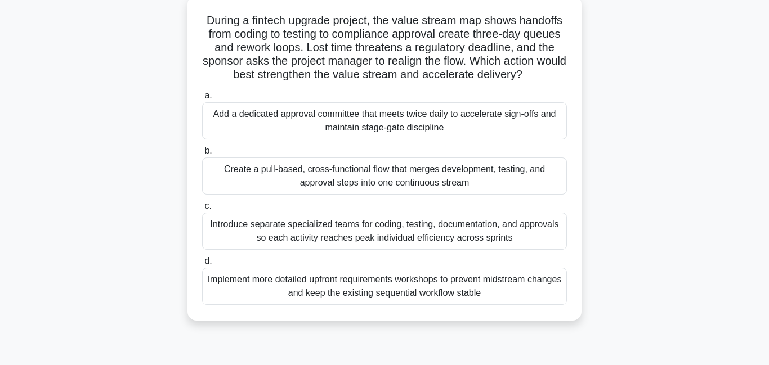
click at [327, 181] on div "Create a pull-based, cross-functional flow that merges development, testing, an…" at bounding box center [384, 176] width 365 height 37
click at [202, 155] on input "b. Create a pull-based, cross-functional flow that merges development, testing,…" at bounding box center [202, 150] width 0 height 7
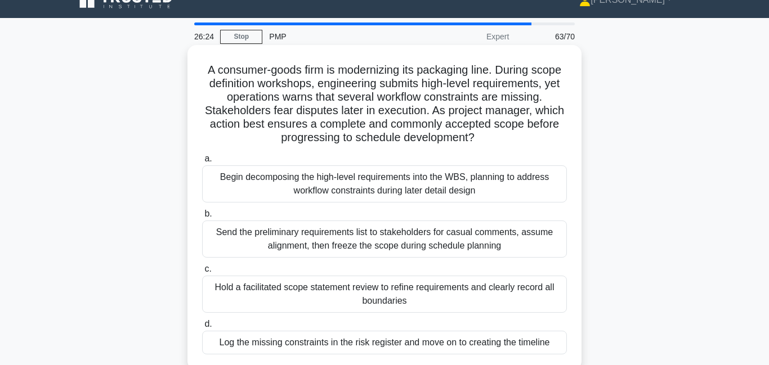
scroll to position [0, 0]
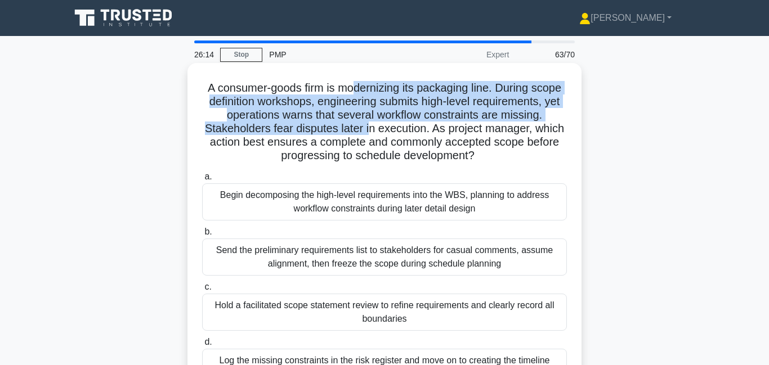
drag, startPoint x: 356, startPoint y: 84, endPoint x: 370, endPoint y: 124, distance: 42.9
click at [370, 124] on h5 "A consumer-goods firm is modernizing its packaging line. During scope definitio…" at bounding box center [384, 122] width 367 height 82
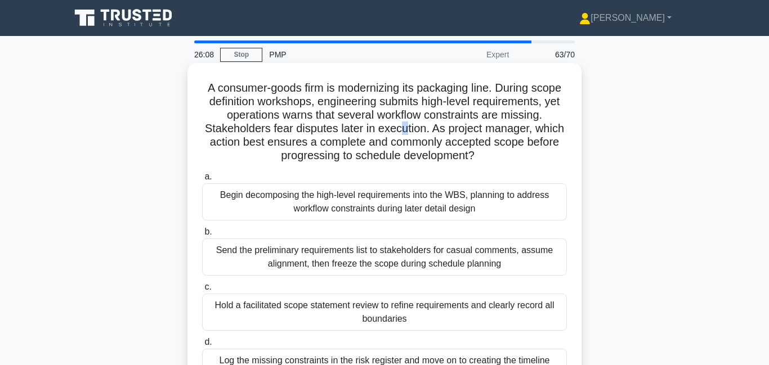
click at [404, 130] on h5 "A consumer-goods firm is modernizing its packaging line. During scope definitio…" at bounding box center [384, 122] width 367 height 82
click at [361, 124] on h5 "A consumer-goods firm is modernizing its packaging line. During scope definitio…" at bounding box center [384, 122] width 367 height 82
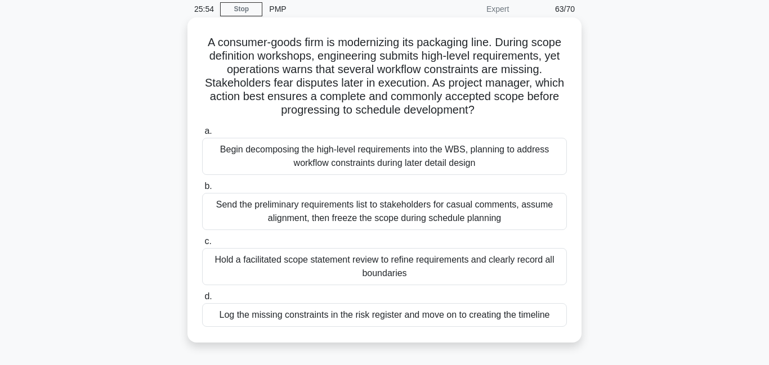
scroll to position [56, 0]
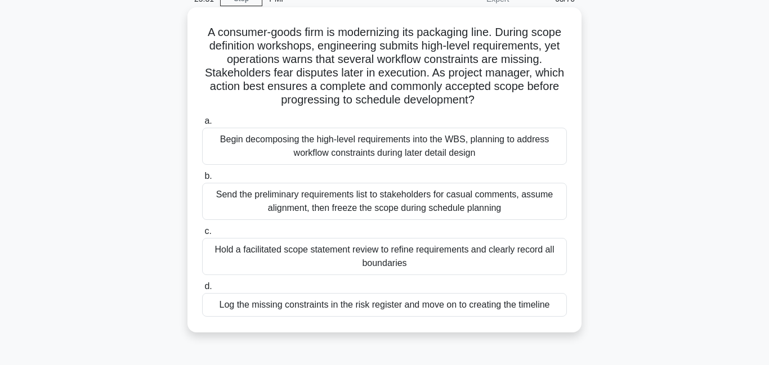
click at [405, 255] on div "Hold a facilitated scope statement review to refine requirements and clearly re…" at bounding box center [384, 256] width 365 height 37
click at [202, 235] on input "c. Hold a facilitated scope statement review to refine requirements and clearly…" at bounding box center [202, 231] width 0 height 7
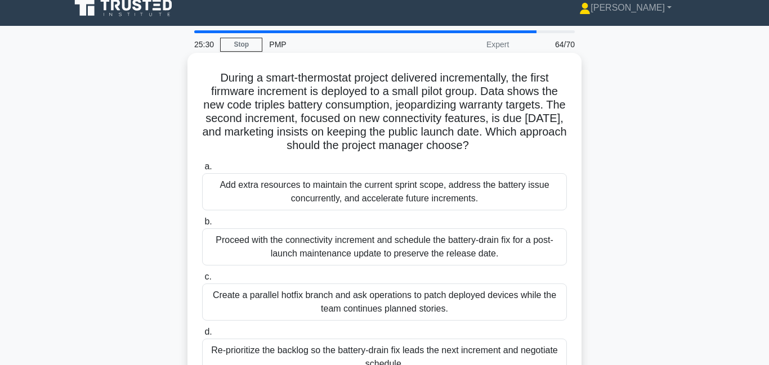
scroll to position [0, 0]
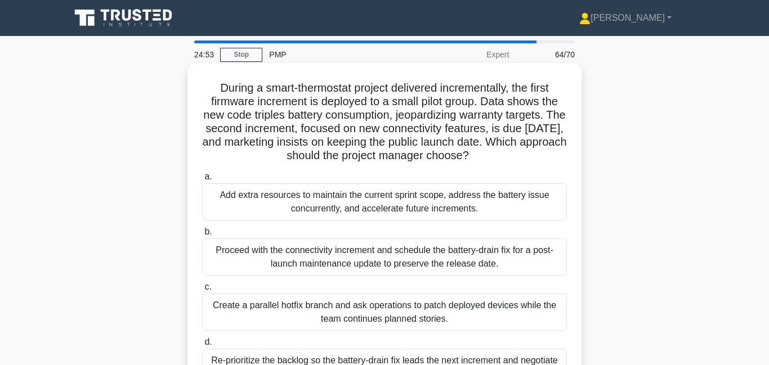
drag, startPoint x: 271, startPoint y: 85, endPoint x: 493, endPoint y: 160, distance: 234.0
click at [493, 160] on h5 "During a smart-thermostat project delivered incrementally, the first firmware i…" at bounding box center [384, 122] width 367 height 82
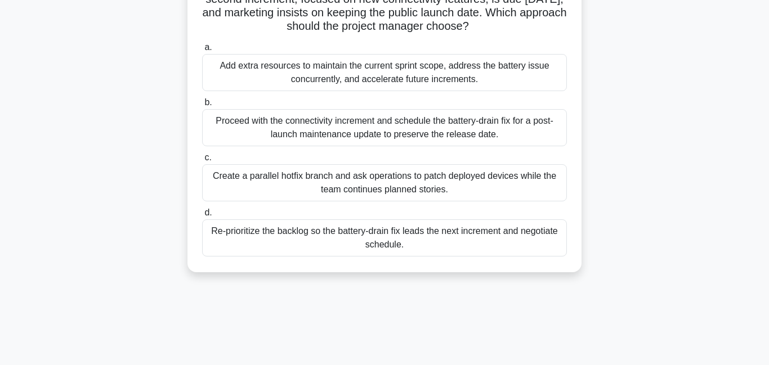
scroll to position [131, 0]
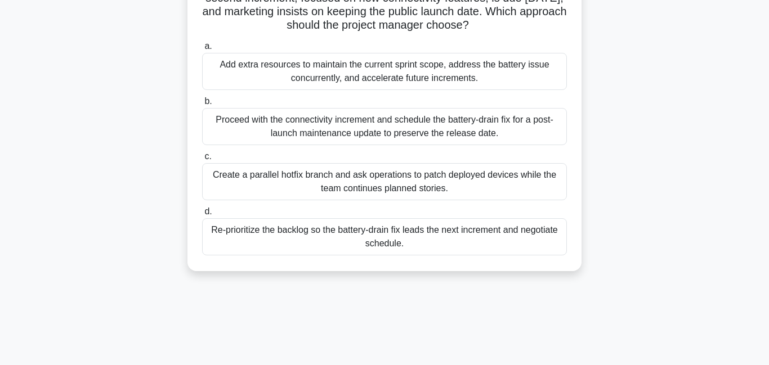
click at [344, 190] on div "Create a parallel hotfix branch and ask operations to patch deployed devices wh…" at bounding box center [384, 181] width 365 height 37
click at [202, 160] on input "c. Create a parallel hotfix branch and ask operations to patch deployed devices…" at bounding box center [202, 156] width 0 height 7
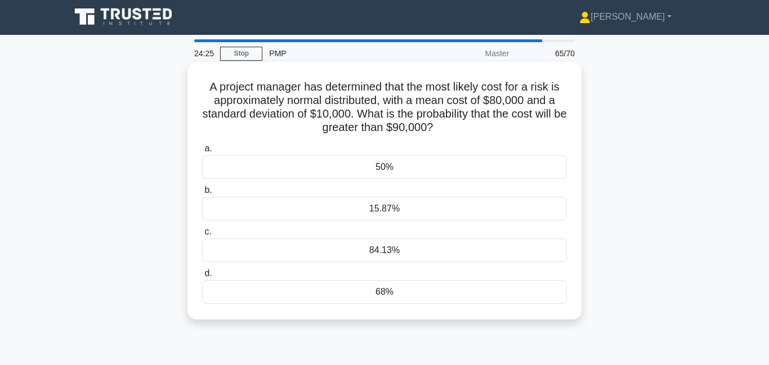
scroll to position [0, 0]
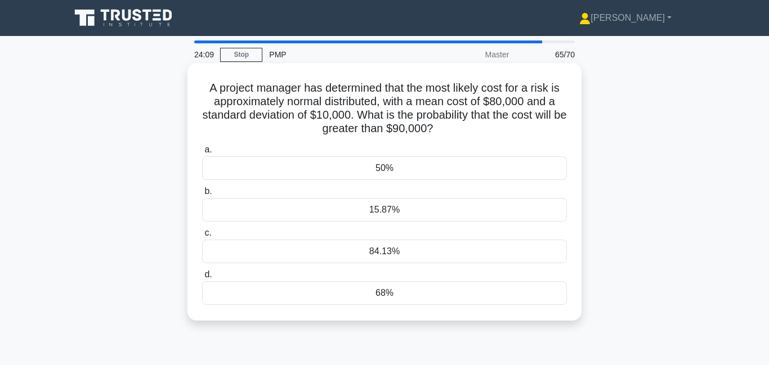
drag, startPoint x: 305, startPoint y: 101, endPoint x: 537, endPoint y: 129, distance: 234.1
click at [537, 129] on h5 "A project manager has determined that the most likely cost for a risk is approx…" at bounding box center [384, 108] width 367 height 55
click at [401, 217] on div "15.87%" at bounding box center [384, 210] width 365 height 24
click at [202, 195] on input "b. 15.87%" at bounding box center [202, 191] width 0 height 7
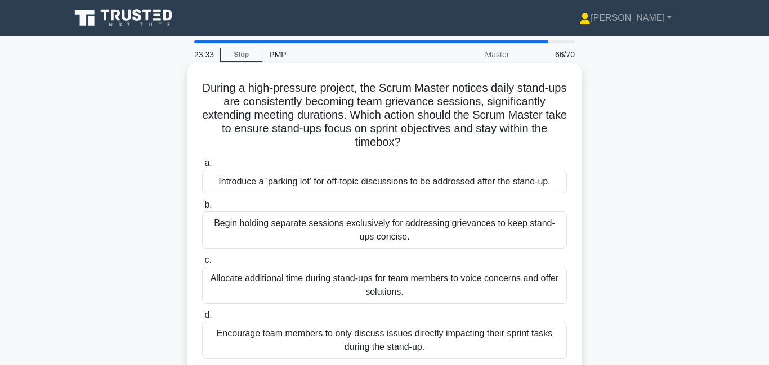
drag, startPoint x: 436, startPoint y: 89, endPoint x: 434, endPoint y: 142, distance: 52.9
click at [434, 142] on h5 "During a high-pressure project, the Scrum Master notices daily stand-ups are co…" at bounding box center [384, 115] width 367 height 69
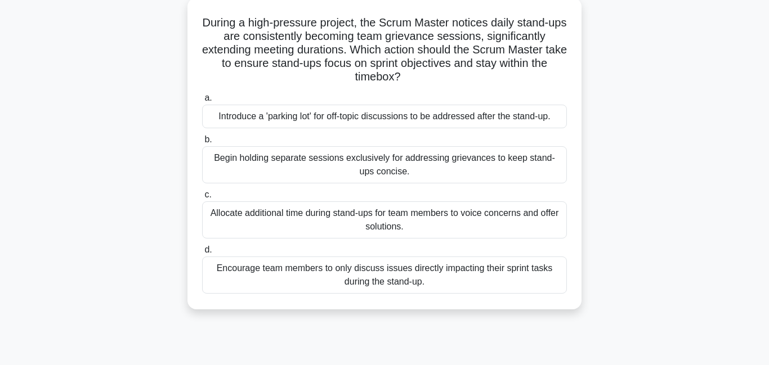
scroll to position [69, 0]
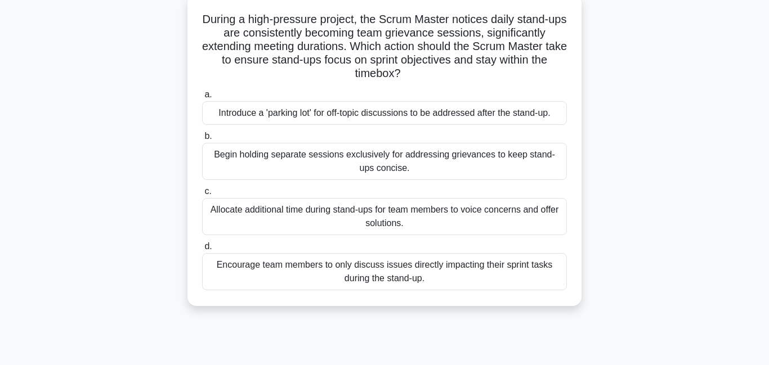
click at [402, 117] on div "Introduce a 'parking lot' for off-topic discussions to be addressed after the s…" at bounding box center [384, 113] width 365 height 24
click at [202, 98] on input "a. Introduce a 'parking lot' for off-topic discussions to be addressed after th…" at bounding box center [202, 94] width 0 height 7
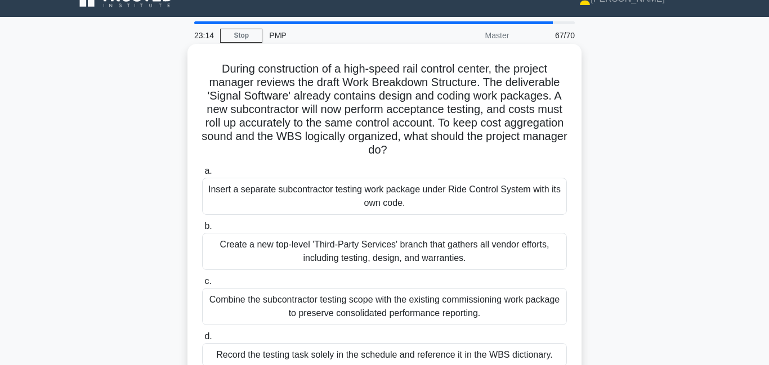
scroll to position [0, 0]
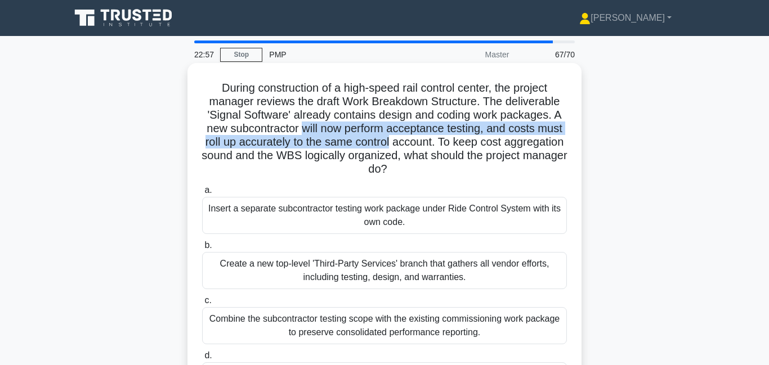
drag, startPoint x: 303, startPoint y: 131, endPoint x: 390, endPoint y: 140, distance: 88.3
click at [390, 140] on h5 "During construction of a high-speed rail control center, the project manager re…" at bounding box center [384, 129] width 367 height 96
drag, startPoint x: 298, startPoint y: 156, endPoint x: 398, endPoint y: 165, distance: 100.5
click at [398, 165] on h5 "During construction of a high-speed rail control center, the project manager re…" at bounding box center [384, 129] width 367 height 96
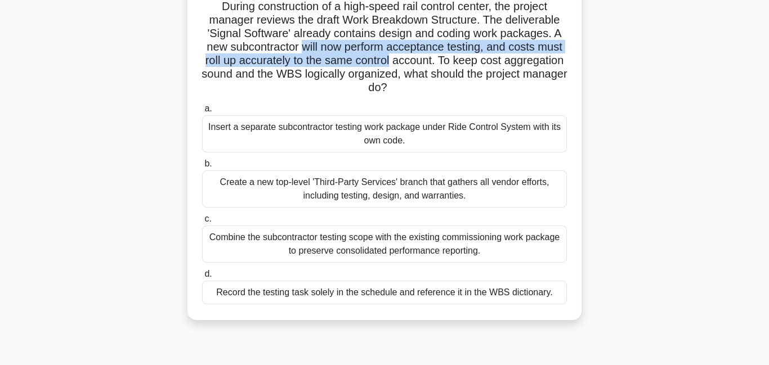
scroll to position [79, 0]
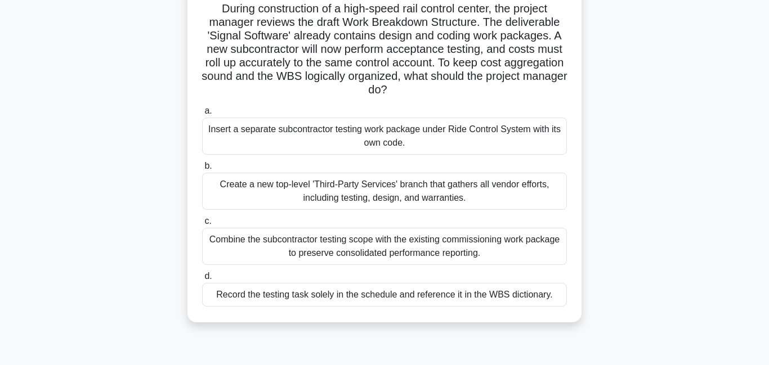
click at [299, 248] on div "Combine the subcontractor testing scope with the existing commissioning work pa…" at bounding box center [384, 246] width 365 height 37
click at [202, 225] on input "c. Combine the subcontractor testing scope with the existing commissioning work…" at bounding box center [202, 221] width 0 height 7
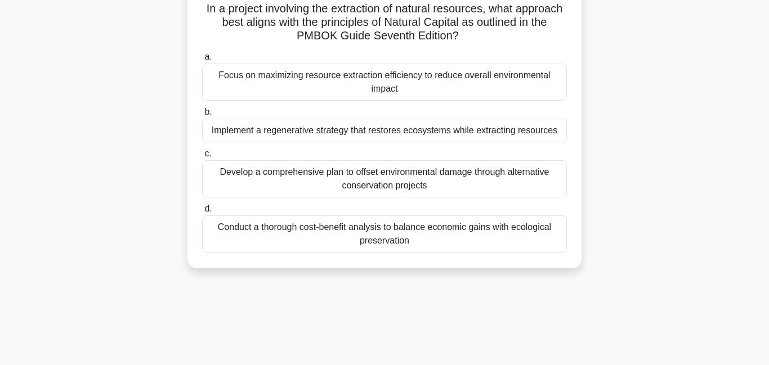
scroll to position [0, 0]
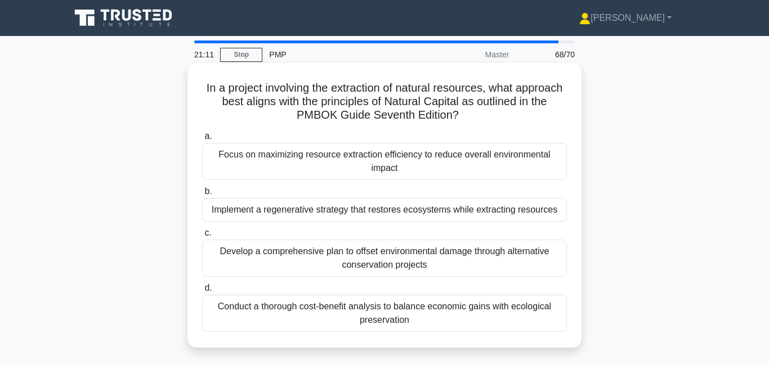
drag, startPoint x: 295, startPoint y: 98, endPoint x: 499, endPoint y: 114, distance: 203.8
click at [499, 114] on h5 "In a project involving the extraction of natural resources, what approach best …" at bounding box center [384, 102] width 367 height 42
click at [424, 165] on div "Focus on maximizing resource extraction efficiency to reduce overall environmen…" at bounding box center [384, 161] width 365 height 37
click at [202, 140] on input "a. Focus on maximizing resource extraction efficiency to reduce overall environ…" at bounding box center [202, 136] width 0 height 7
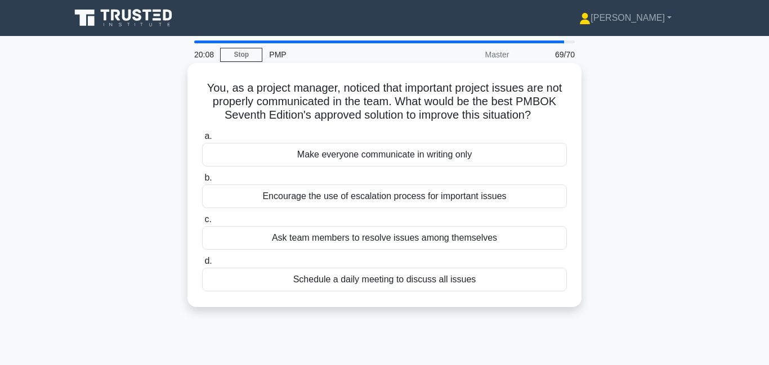
click at [391, 201] on div "Encourage the use of escalation process for important issues" at bounding box center [384, 197] width 365 height 24
click at [202, 182] on input "b. Encourage the use of escalation process for important issues" at bounding box center [202, 177] width 0 height 7
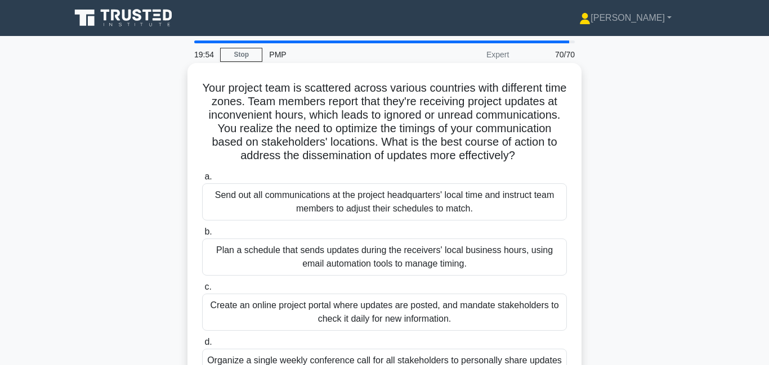
drag, startPoint x: 458, startPoint y: 104, endPoint x: 522, endPoint y: 158, distance: 83.1
click at [522, 158] on h5 "Your project team is scattered across various countries with different time zon…" at bounding box center [384, 122] width 367 height 82
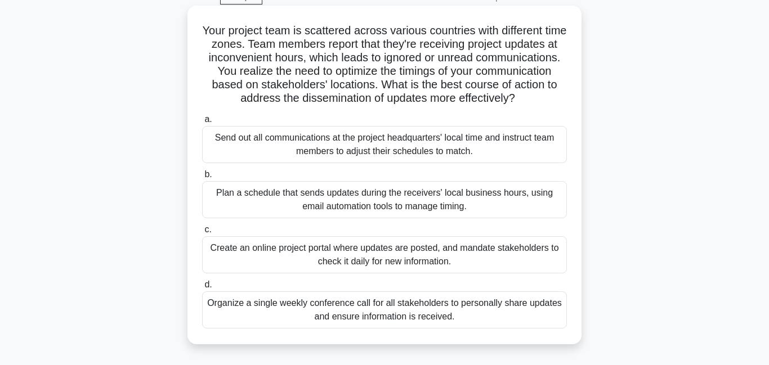
scroll to position [65, 0]
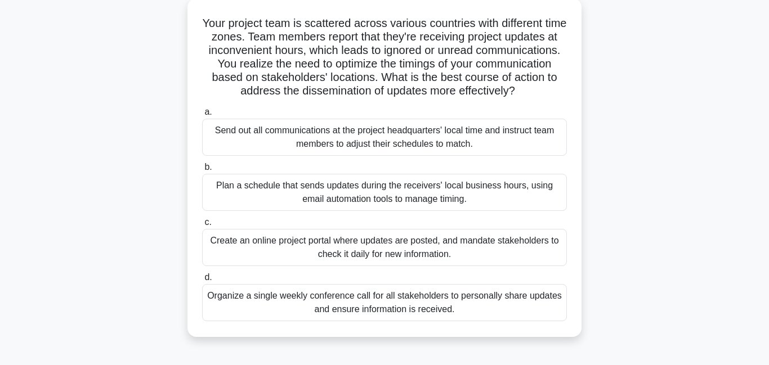
click at [337, 253] on div "Create an online project portal where updates are posted, and mandate stakehold…" at bounding box center [384, 247] width 365 height 37
click at [202, 226] on input "c. Create an online project portal where updates are posted, and mandate stakeh…" at bounding box center [202, 222] width 0 height 7
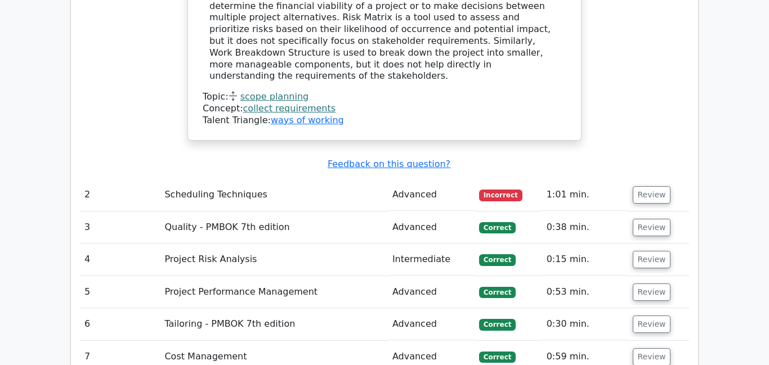
scroll to position [1891, 0]
click at [645, 186] on button "Review" at bounding box center [651, 194] width 38 height 17
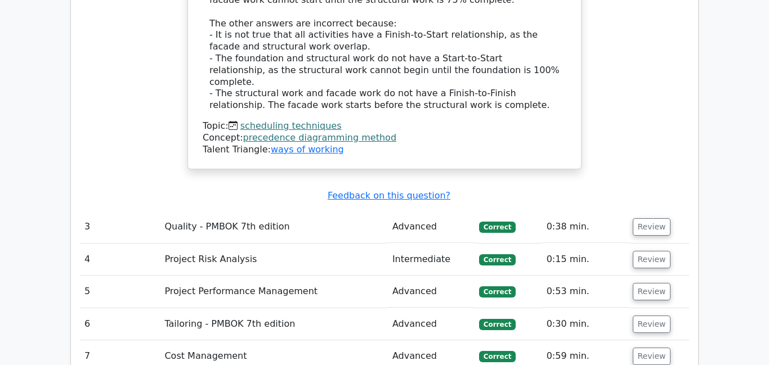
scroll to position [2558, 0]
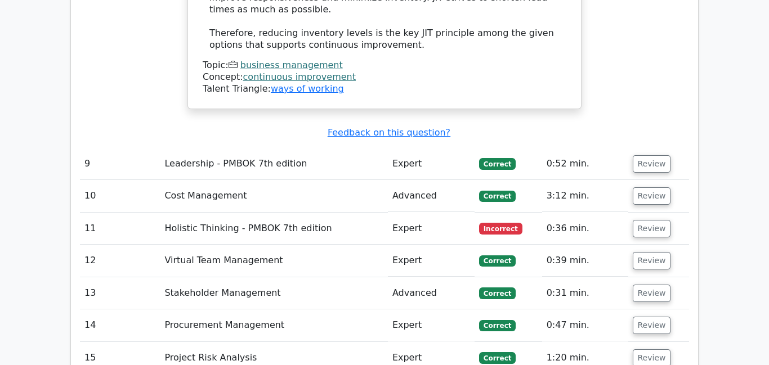
scroll to position [3359, 0]
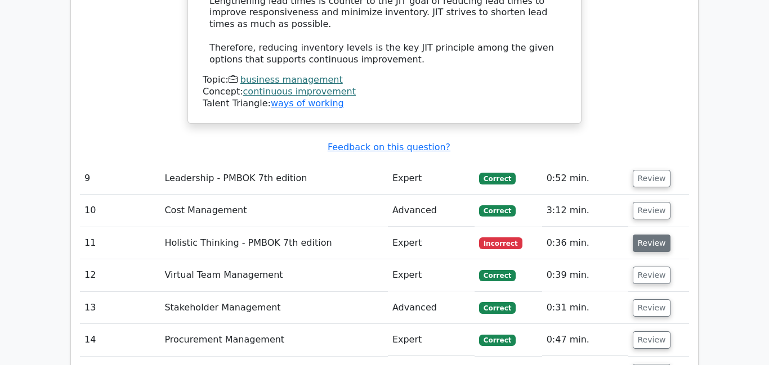
click at [657, 235] on button "Review" at bounding box center [651, 243] width 38 height 17
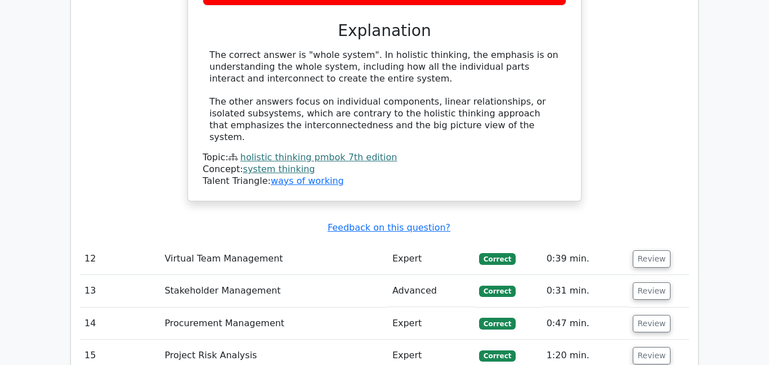
scroll to position [3833, 0]
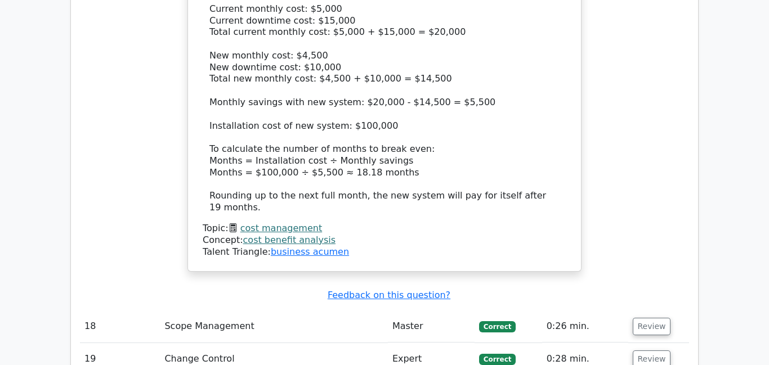
scroll to position [4602, 0]
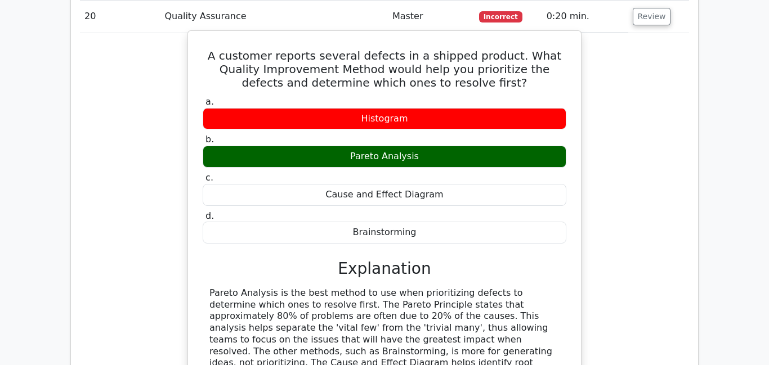
scroll to position [5090, 0]
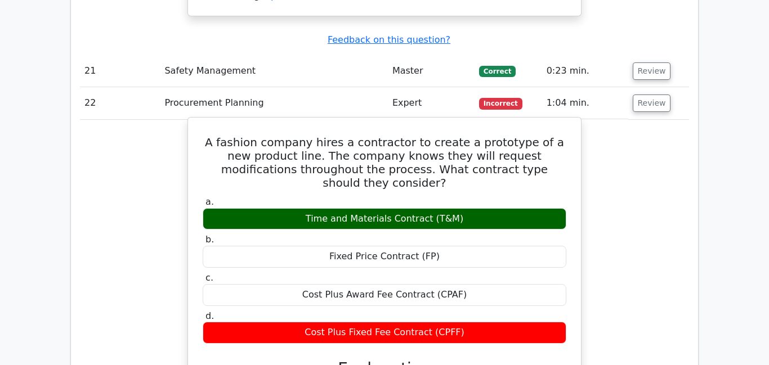
scroll to position [5568, 0]
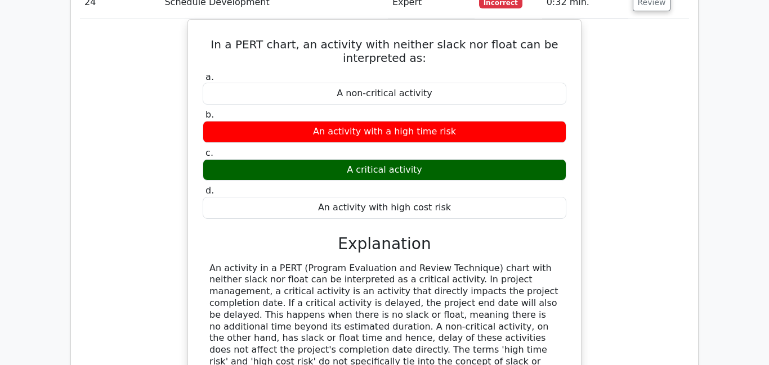
scroll to position [6132, 0]
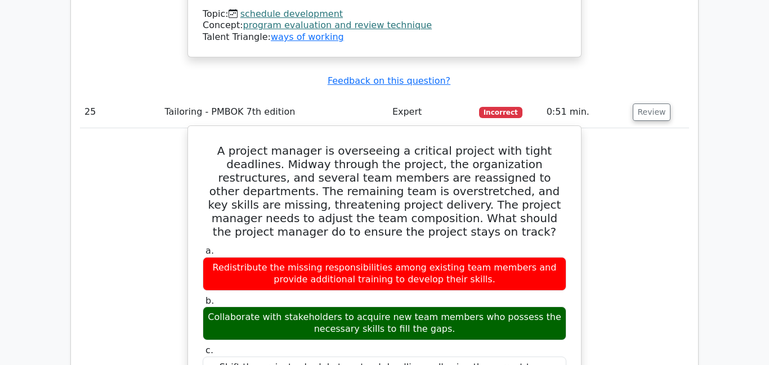
scroll to position [6494, 0]
